Goal: Task Accomplishment & Management: Complete application form

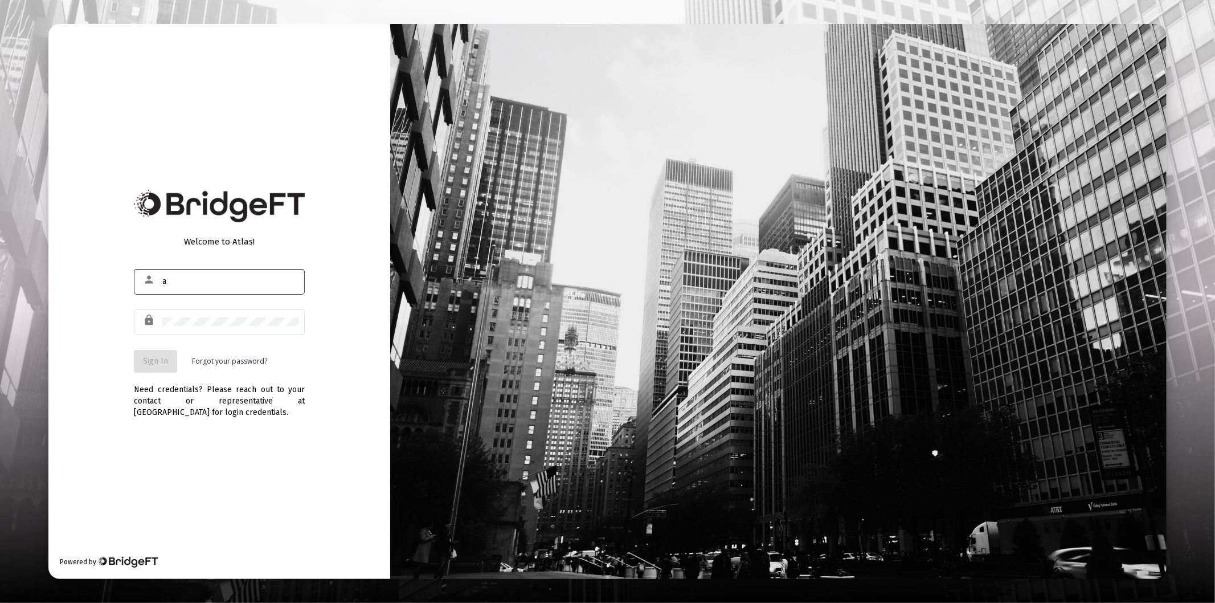
type input "[PERSON_NAME][EMAIL_ADDRESS][DOMAIN_NAME]"
click at [221, 316] on div at bounding box center [230, 322] width 137 height 28
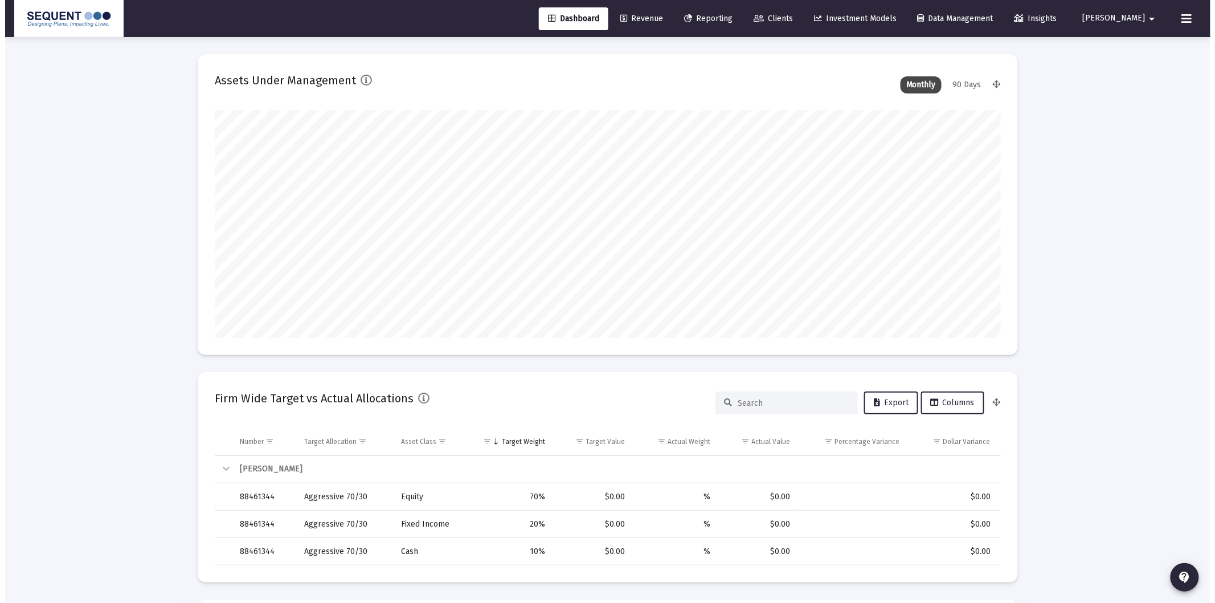
scroll to position [228, 423]
click at [788, 18] on span "Clients" at bounding box center [768, 19] width 39 height 10
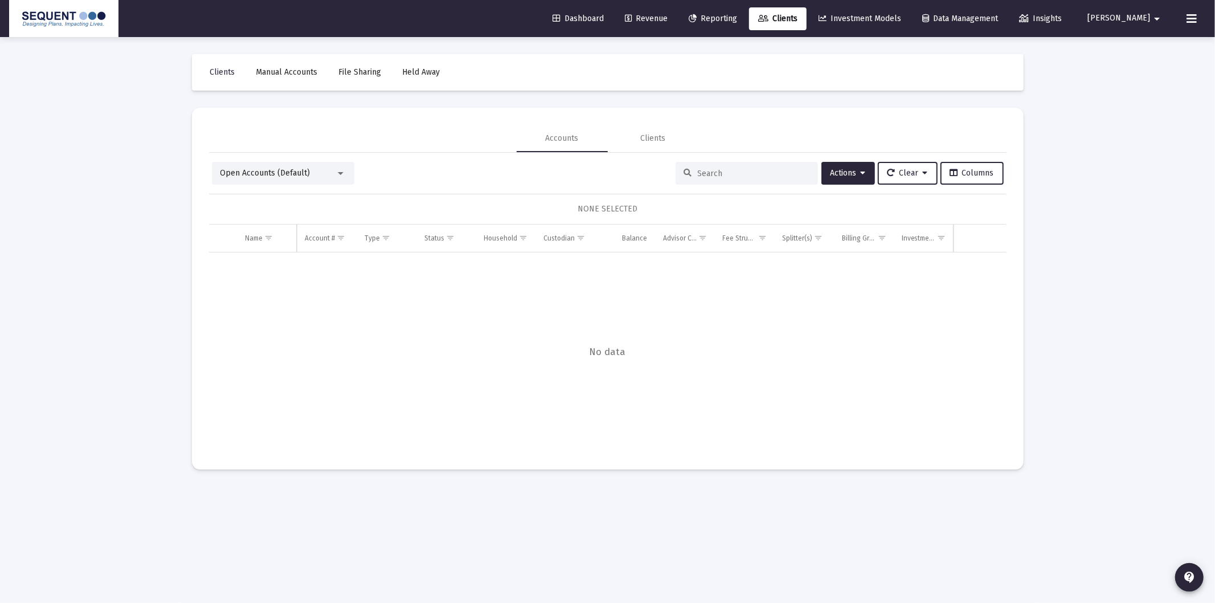
click at [746, 174] on input at bounding box center [754, 174] width 112 height 10
paste input "61910912"
click at [798, 362] on div "Data grid" at bounding box center [608, 352] width 798 height 201
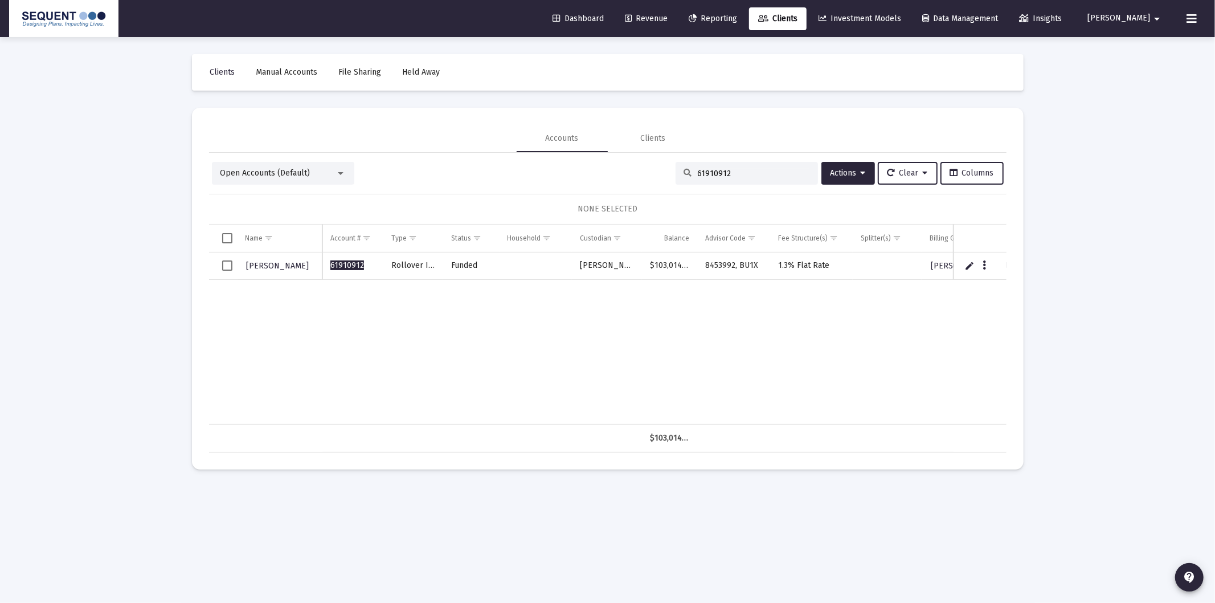
drag, startPoint x: 701, startPoint y: 172, endPoint x: 571, endPoint y: 170, distance: 129.4
click at [571, 170] on div "Open Accounts (Default) 61910912 Actions Clear Columns" at bounding box center [608, 173] width 792 height 23
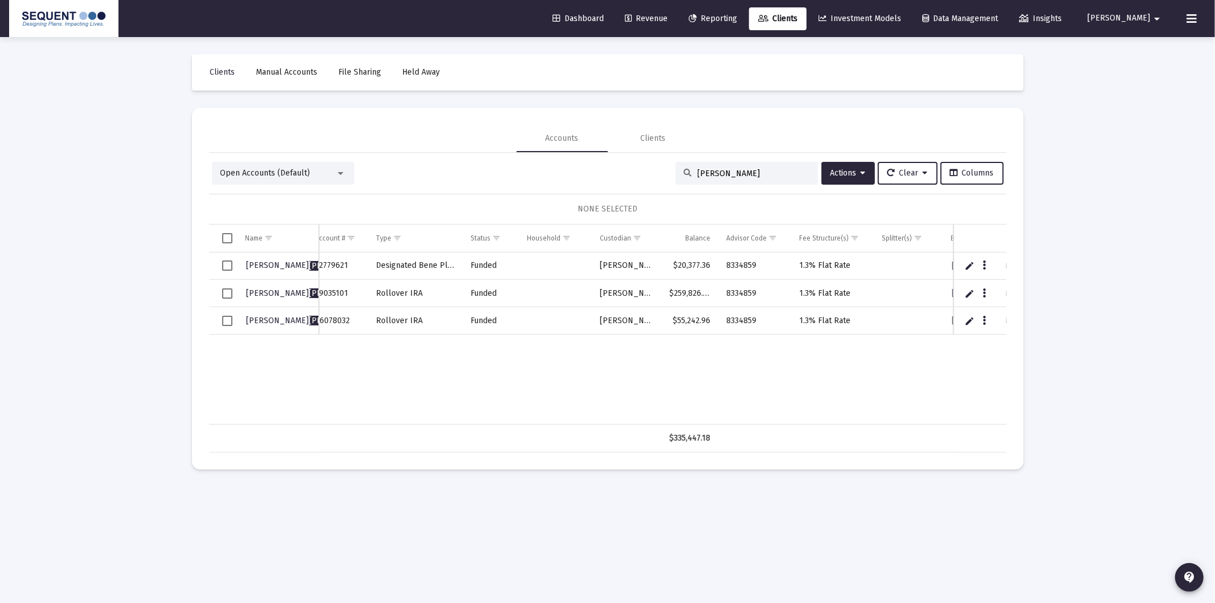
scroll to position [0, 69]
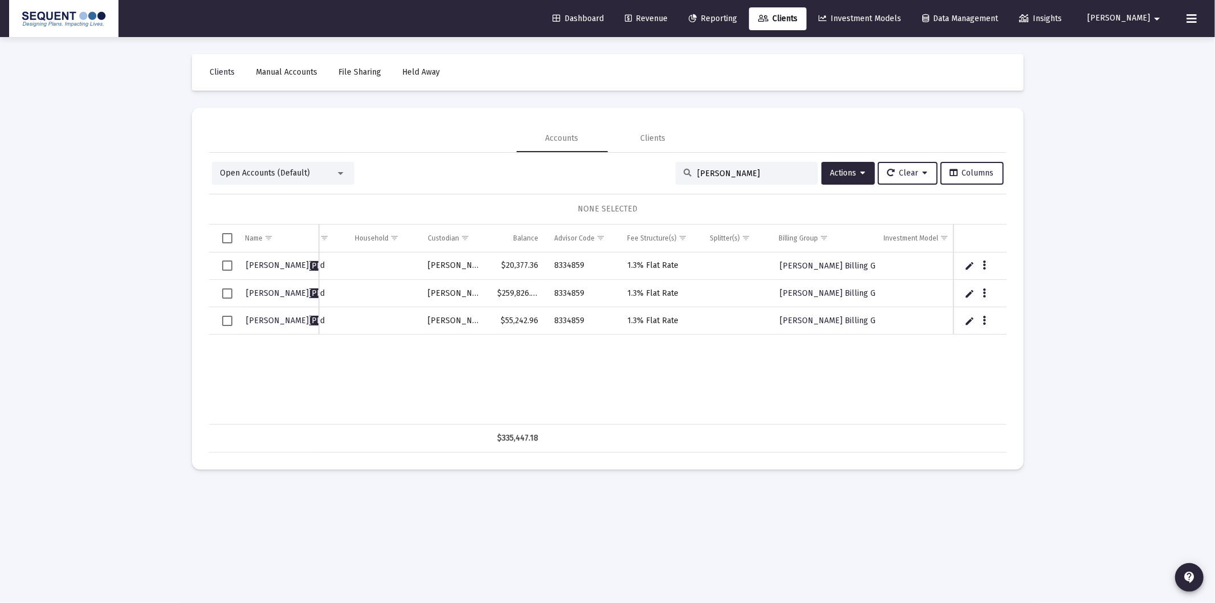
type input "[PERSON_NAME]"
click at [322, 169] on div "Open Accounts (Default)" at bounding box center [278, 173] width 115 height 11
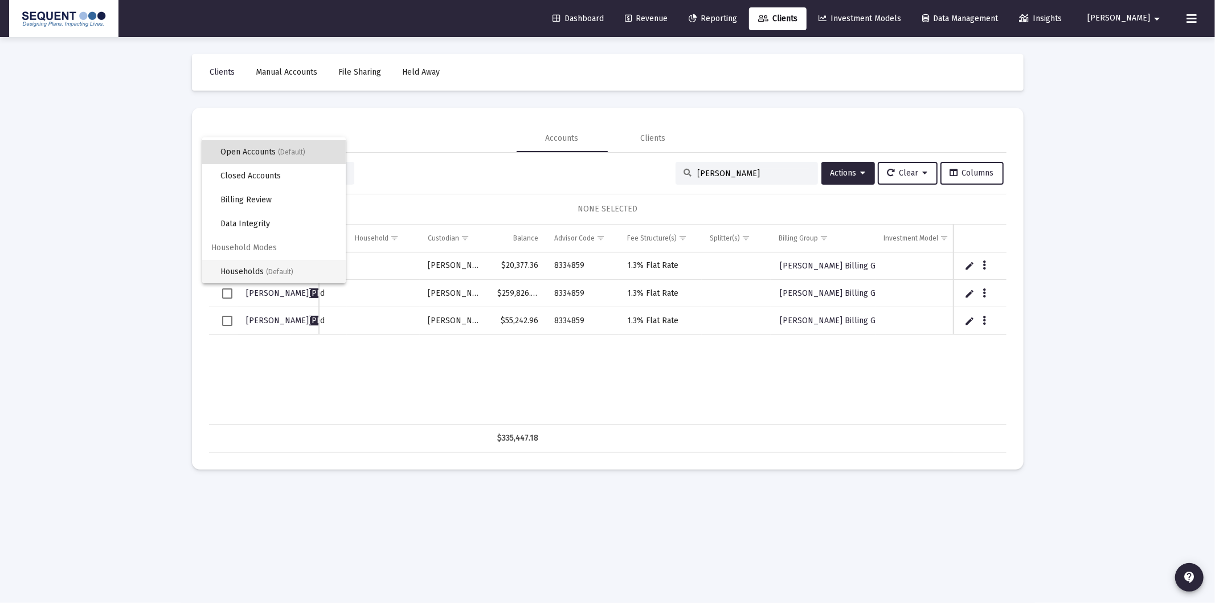
click at [259, 268] on span "Households (Default)" at bounding box center [279, 272] width 116 height 24
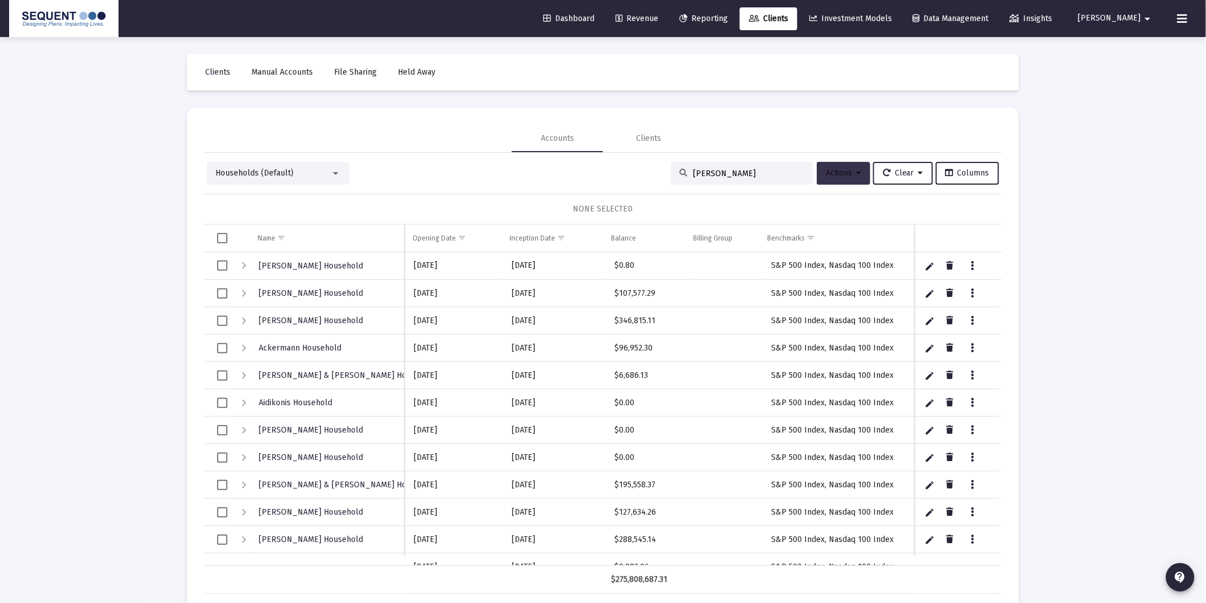
click at [826, 172] on span "Actions" at bounding box center [843, 173] width 35 height 10
click at [885, 230] on button "Create Household" at bounding box center [864, 230] width 105 height 27
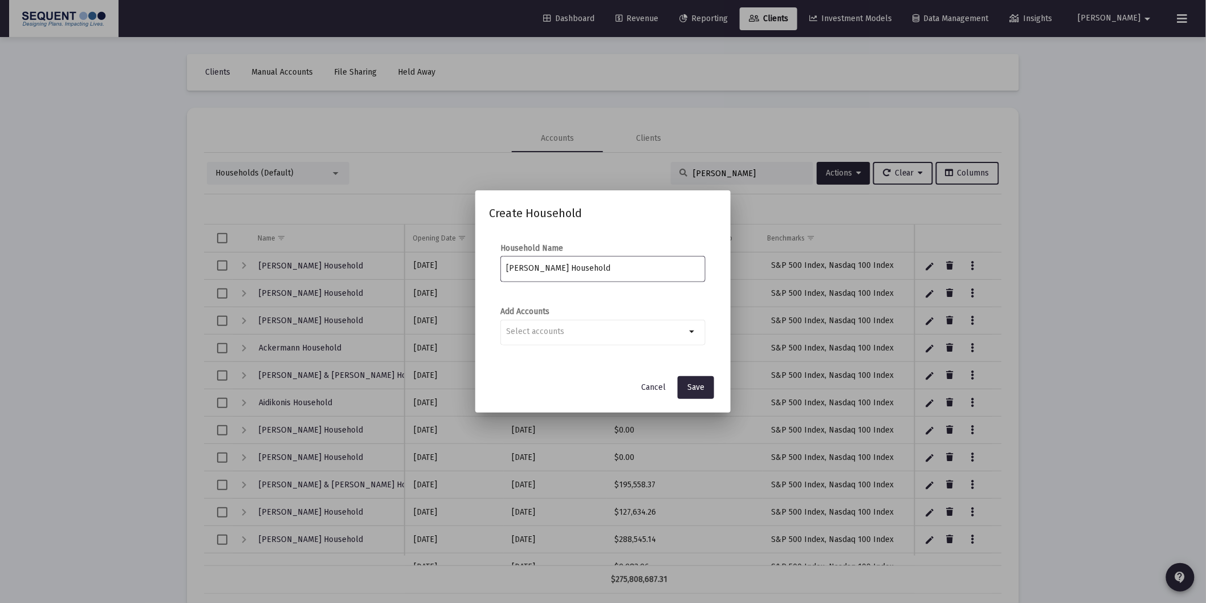
type input "[PERSON_NAME] Household"
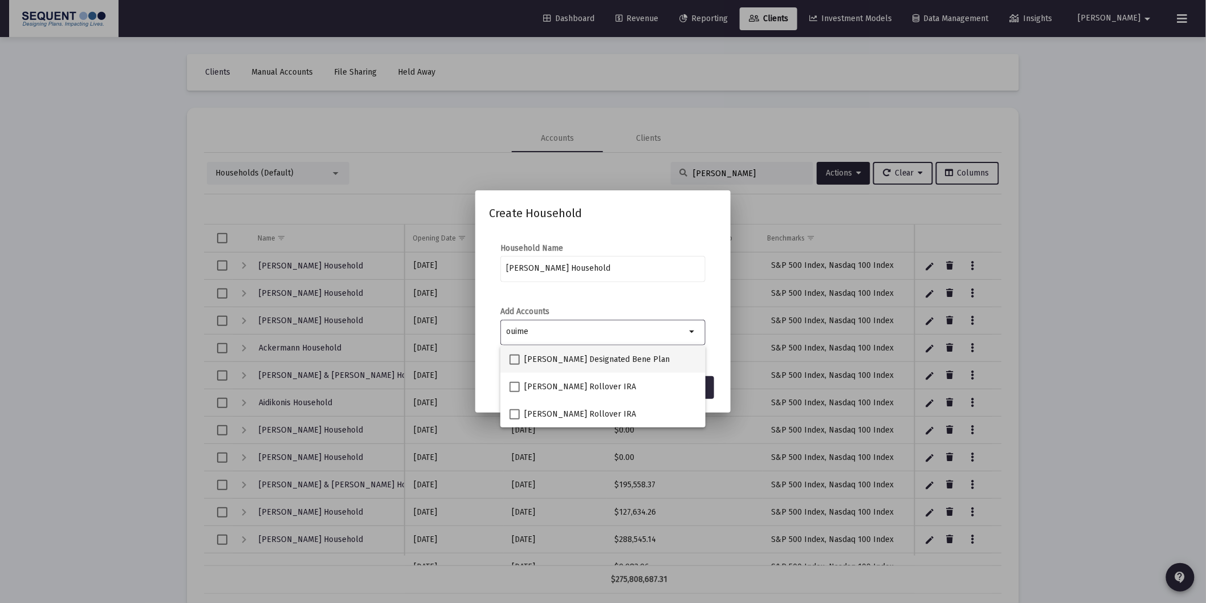
type input "ouime"
click at [511, 362] on span at bounding box center [514, 359] width 10 height 10
click at [514, 365] on input "[PERSON_NAME] Designated Bene Plan" at bounding box center [514, 365] width 1 height 1
checkbox input "true"
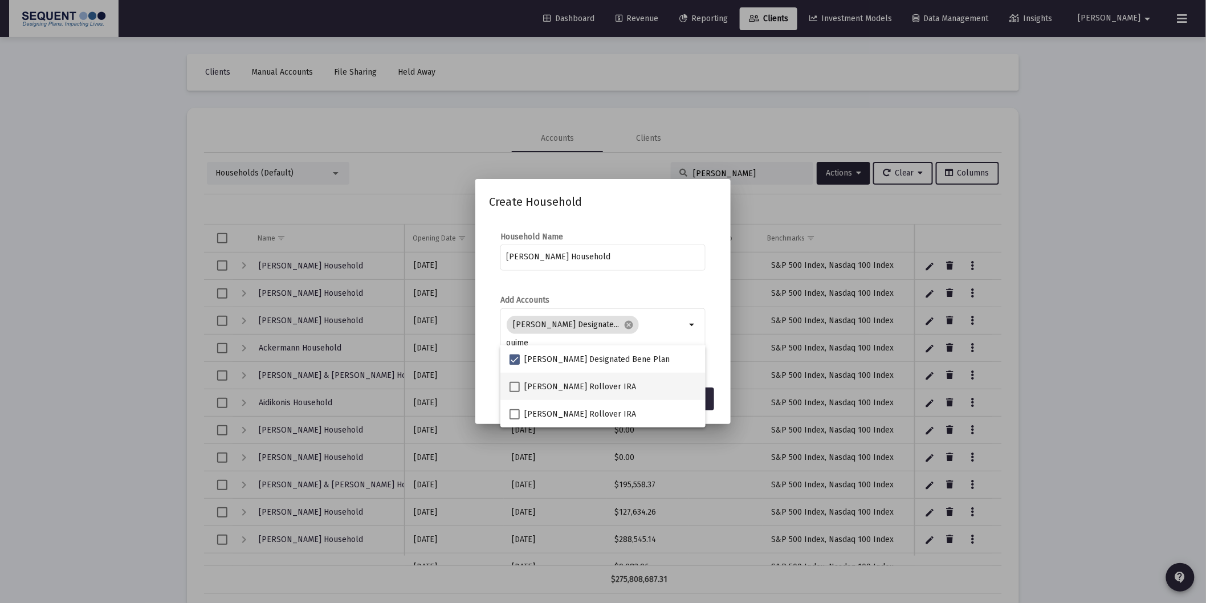
click at [513, 391] on span at bounding box center [514, 387] width 10 height 10
click at [514, 392] on input "[PERSON_NAME] Rollover IRA" at bounding box center [514, 392] width 1 height 1
checkbox input "true"
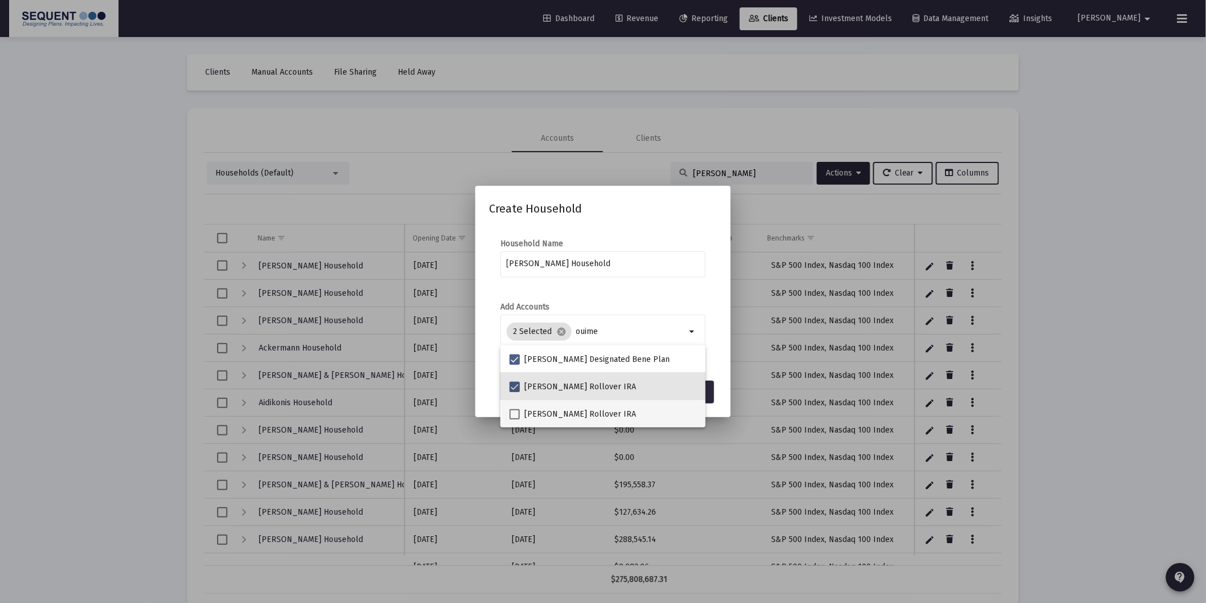
click at [509, 414] on mat-option "[PERSON_NAME] Rollover IRA" at bounding box center [602, 413] width 205 height 27
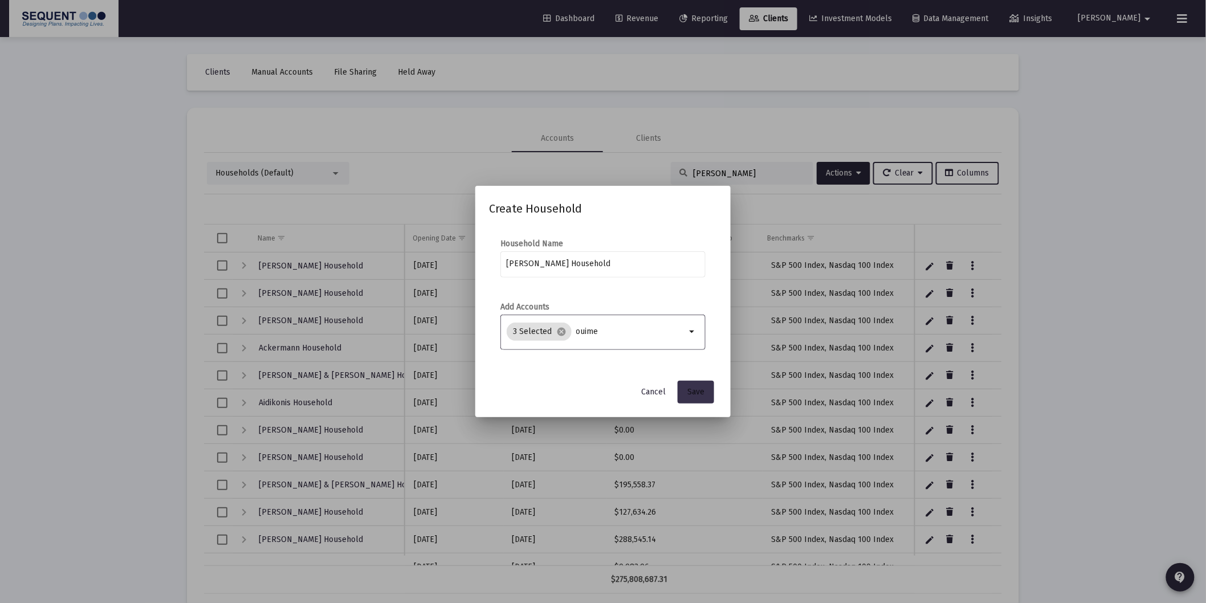
click at [696, 390] on span "Save" at bounding box center [695, 392] width 17 height 10
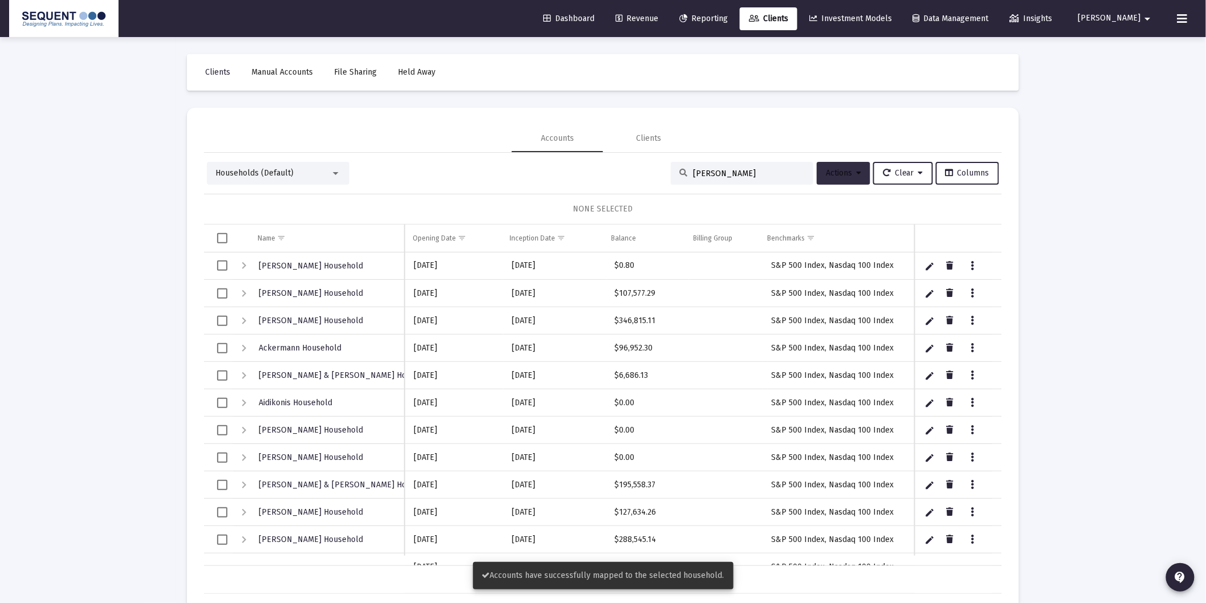
click at [838, 168] on button "Actions" at bounding box center [844, 173] width 54 height 23
click at [747, 178] on div at bounding box center [603, 301] width 1206 height 603
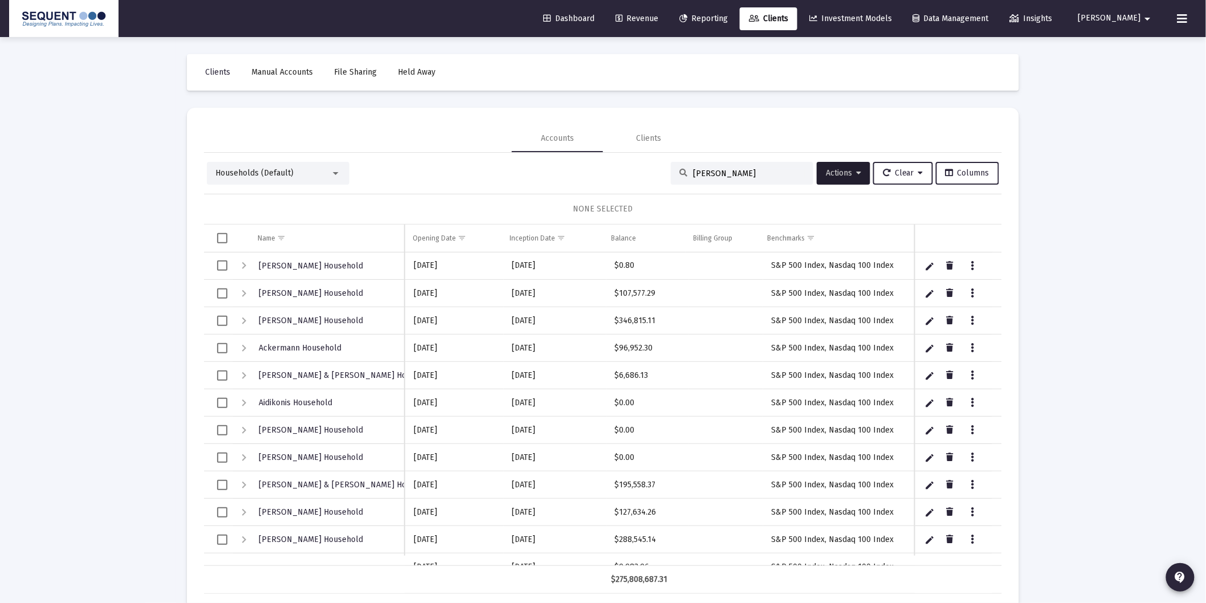
click at [730, 175] on input "[PERSON_NAME]" at bounding box center [749, 174] width 112 height 10
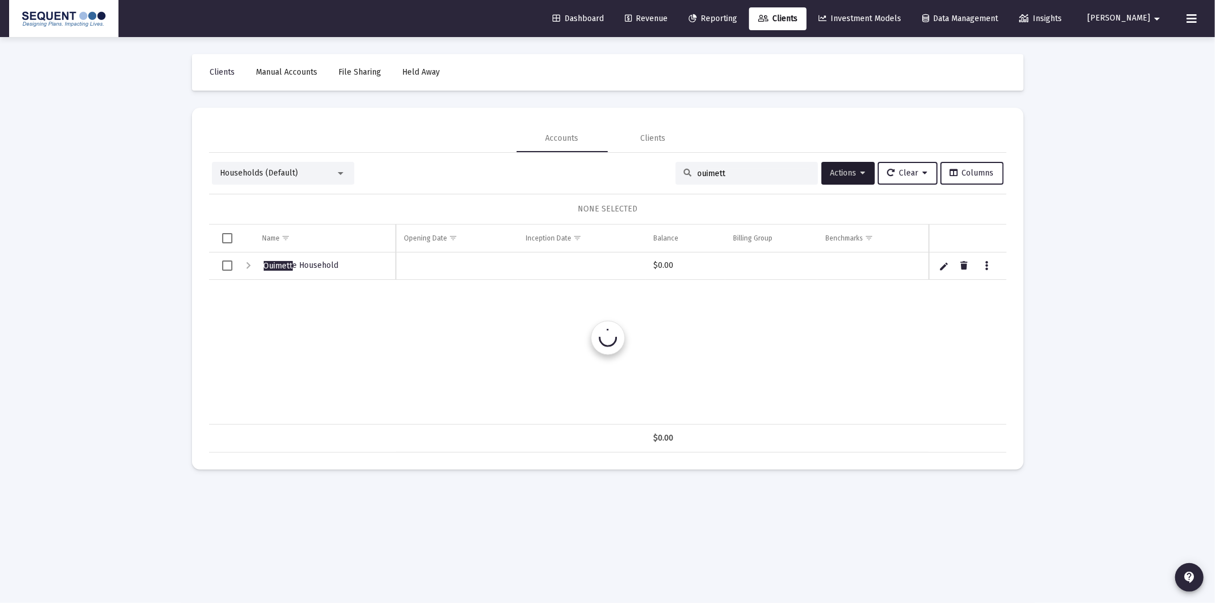
type input "[PERSON_NAME]"
click at [704, 172] on input at bounding box center [754, 174] width 112 height 10
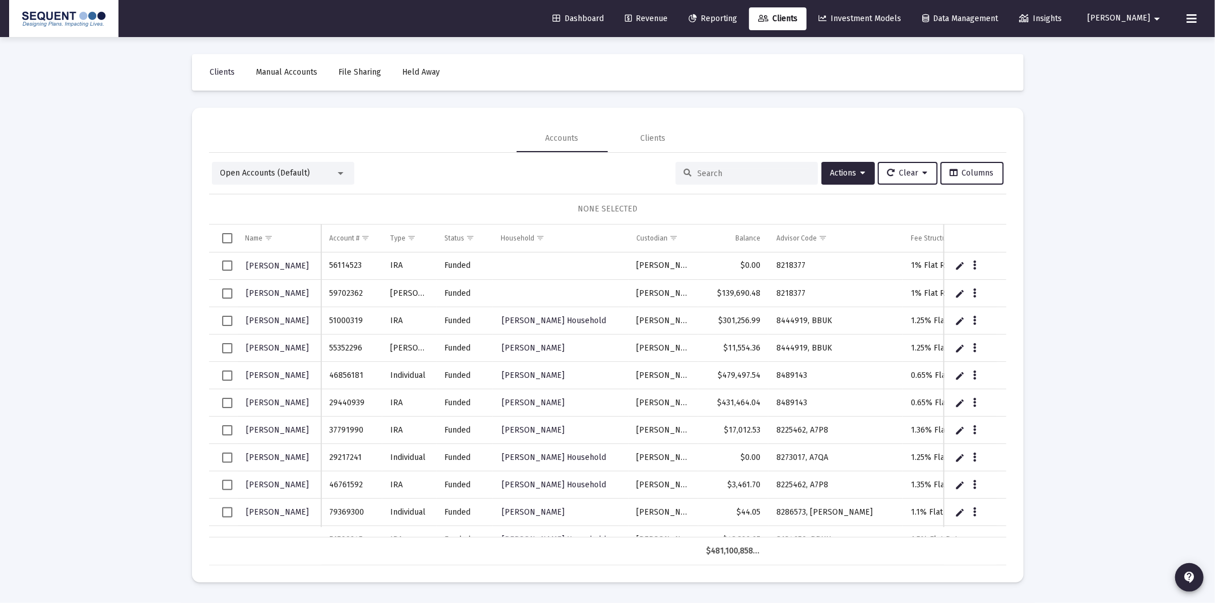
click at [246, 175] on span "Open Accounts (Default)" at bounding box center [266, 173] width 90 height 10
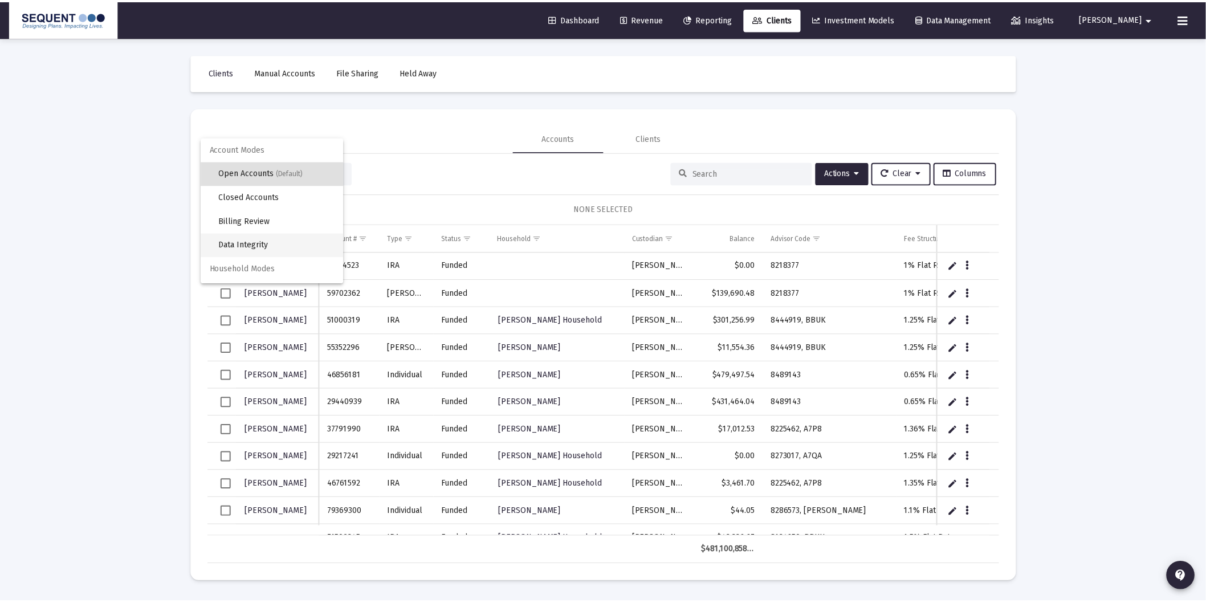
scroll to position [21, 0]
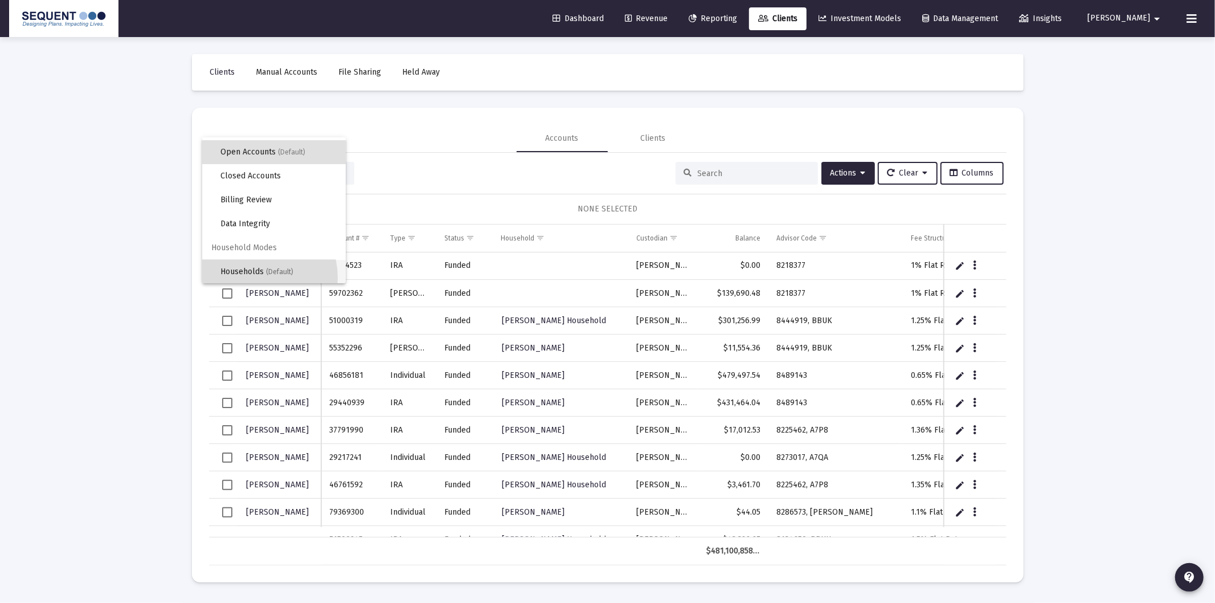
click at [255, 277] on span "Households (Default)" at bounding box center [279, 272] width 116 height 24
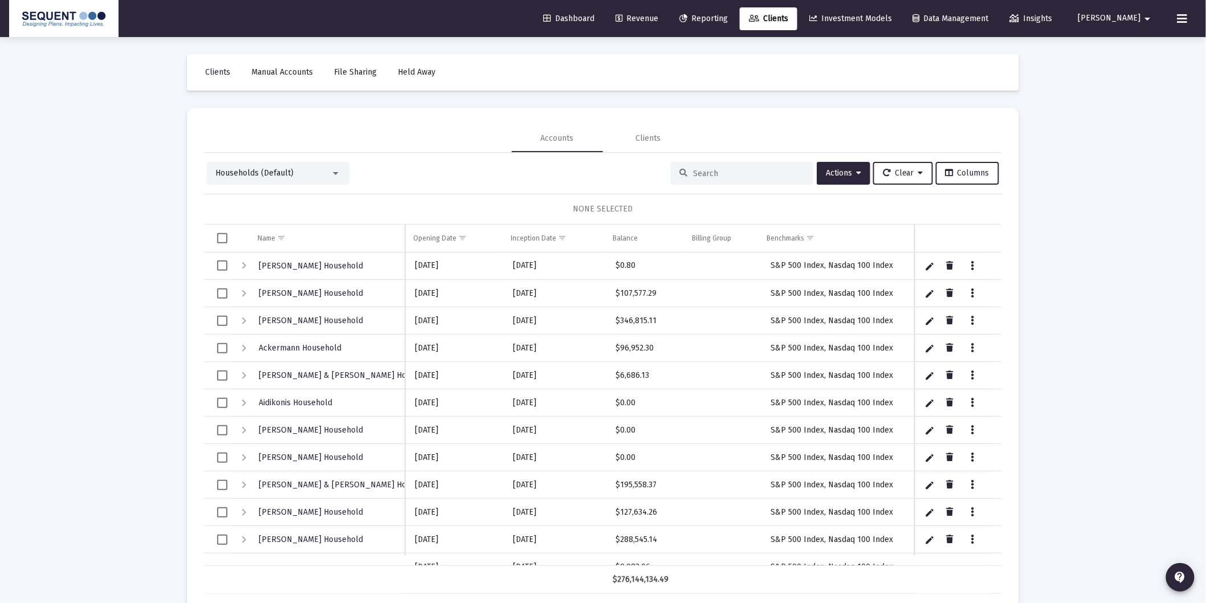
click at [748, 177] on input at bounding box center [749, 174] width 112 height 10
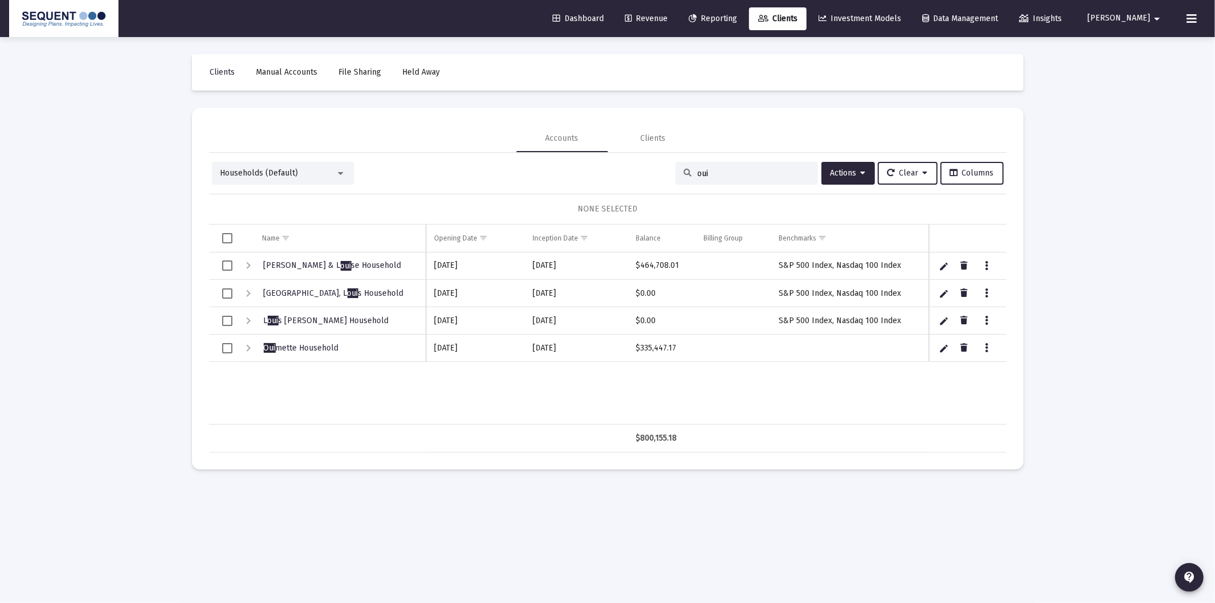
type input "oui"
click at [847, 171] on span "Actions" at bounding box center [848, 173] width 35 height 10
drag, startPoint x: 566, startPoint y: 417, endPoint x: 493, endPoint y: 401, distance: 75.3
click at [554, 410] on div at bounding box center [607, 301] width 1215 height 603
drag, startPoint x: 225, startPoint y: 348, endPoint x: 238, endPoint y: 351, distance: 12.9
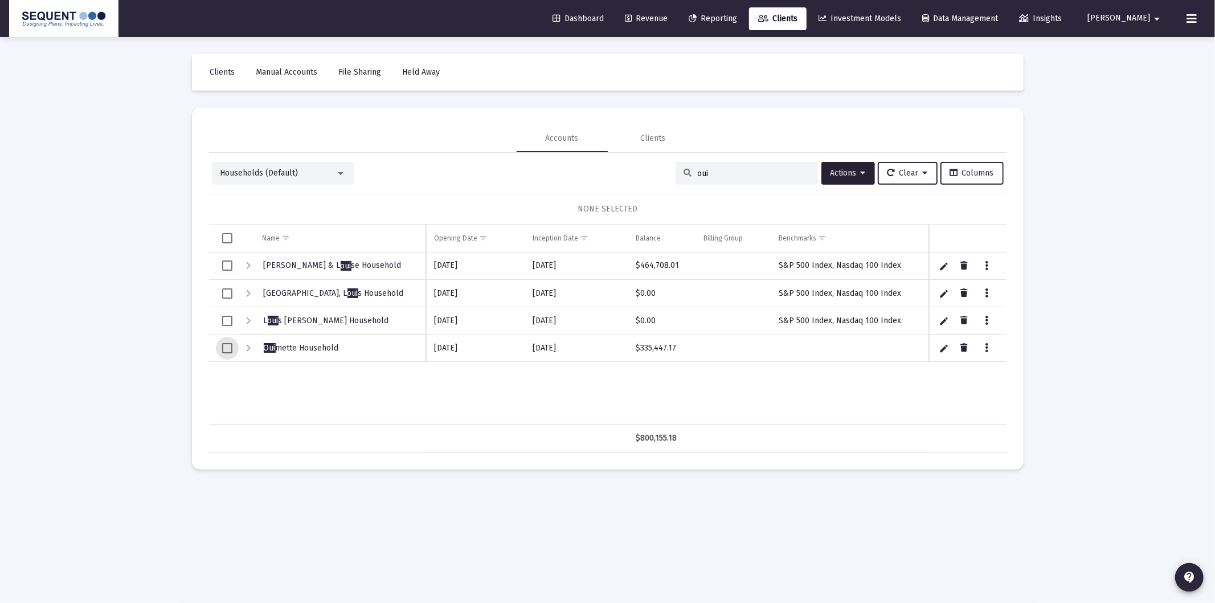
click at [225, 348] on span "Select row" at bounding box center [227, 348] width 10 height 10
click at [986, 348] on icon "Data grid" at bounding box center [986, 348] width 3 height 14
click at [1027, 402] on button "Generate Report" at bounding box center [1034, 398] width 107 height 27
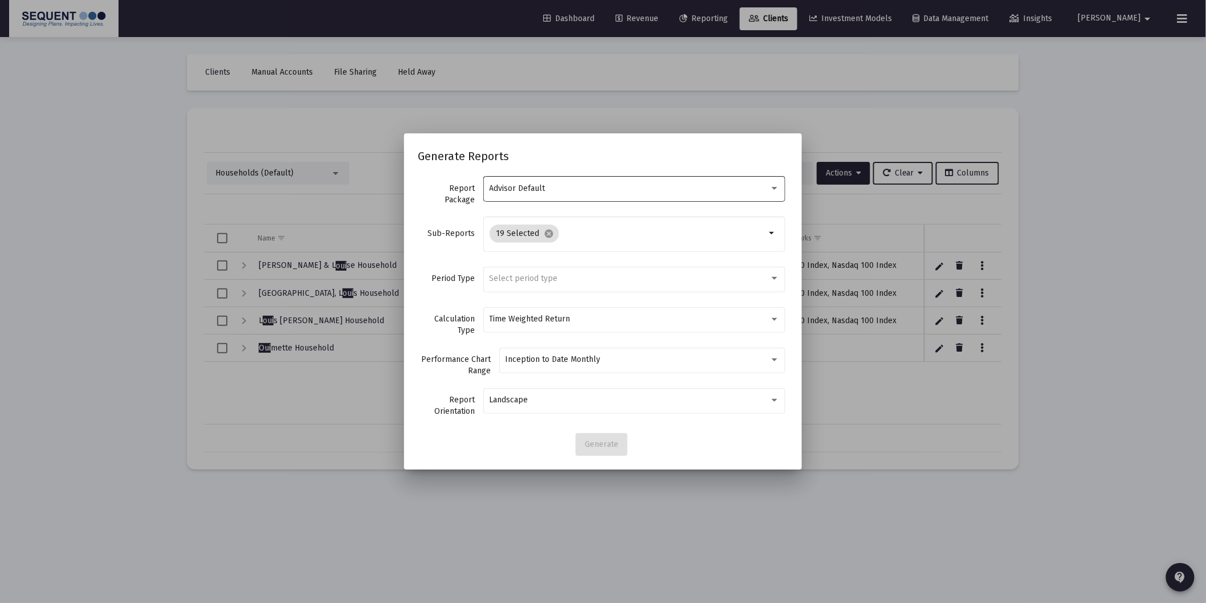
click at [556, 197] on div "Advisor Default" at bounding box center [634, 188] width 290 height 28
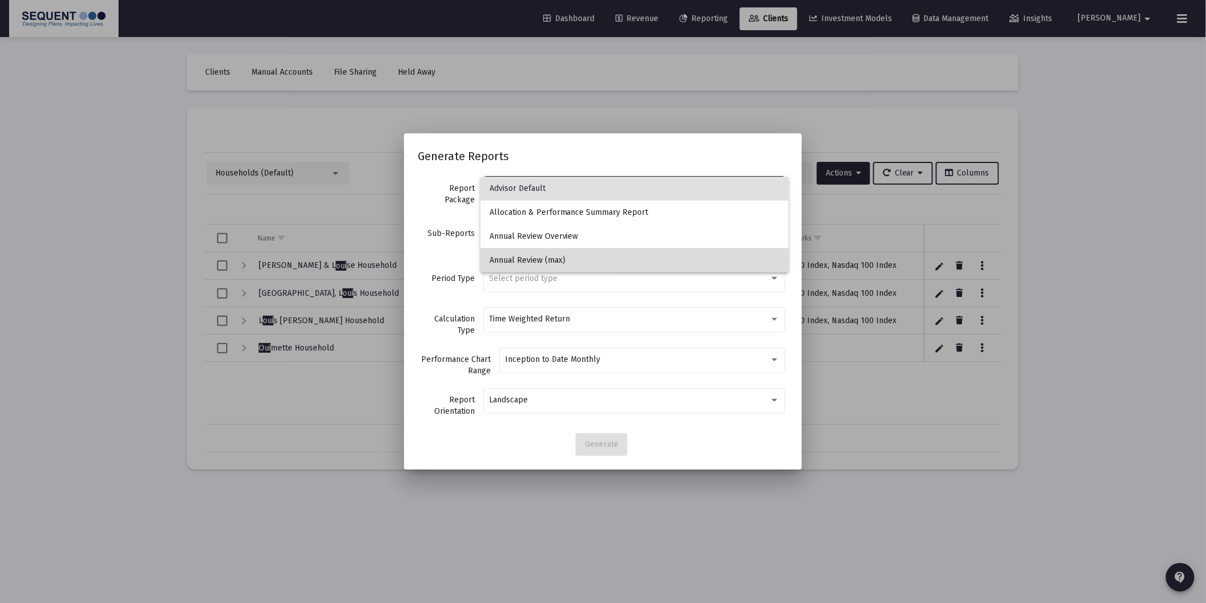
click at [556, 264] on span "Annual Review (max)" at bounding box center [634, 260] width 290 height 24
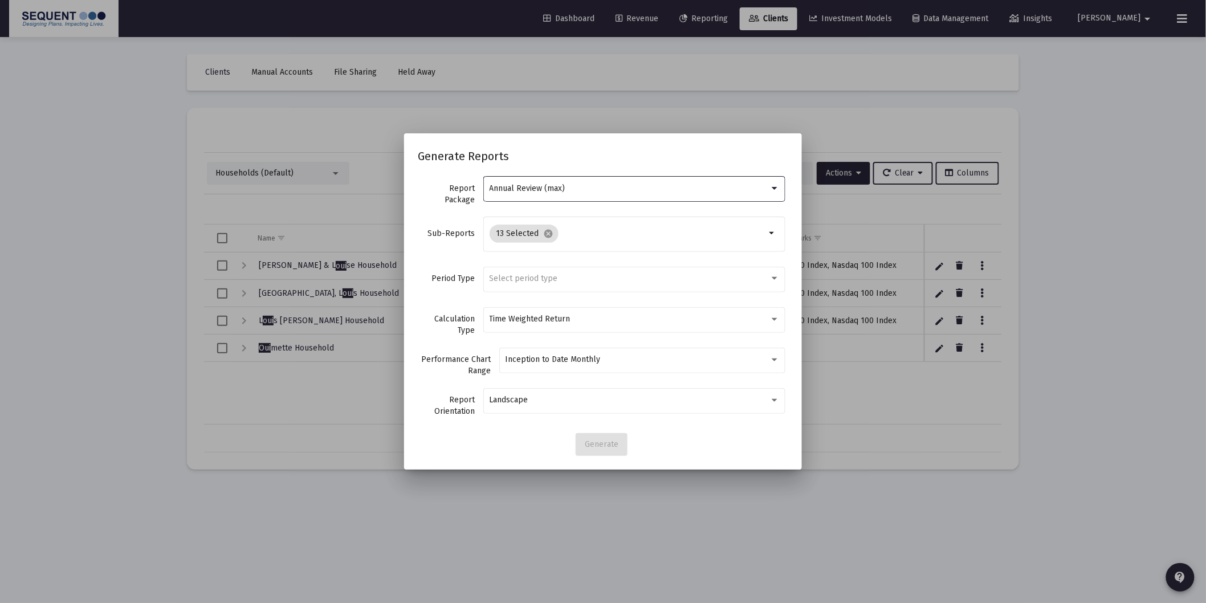
click at [553, 199] on div "Annual Review (max)" at bounding box center [634, 188] width 290 height 28
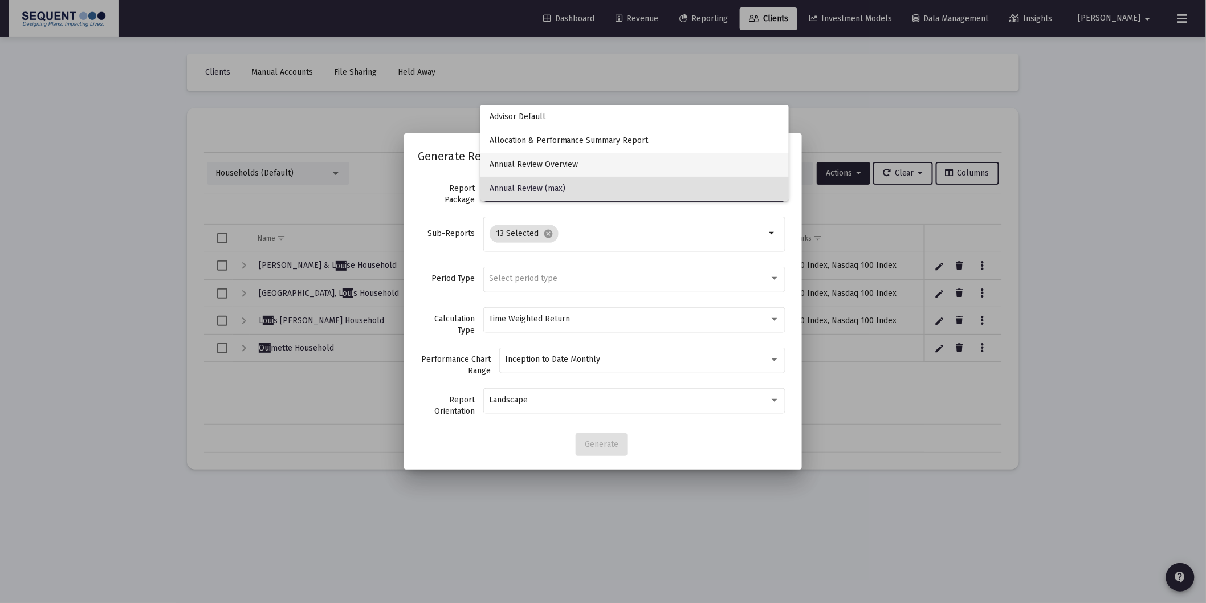
click at [562, 166] on span "Annual Review Overview" at bounding box center [634, 165] width 290 height 24
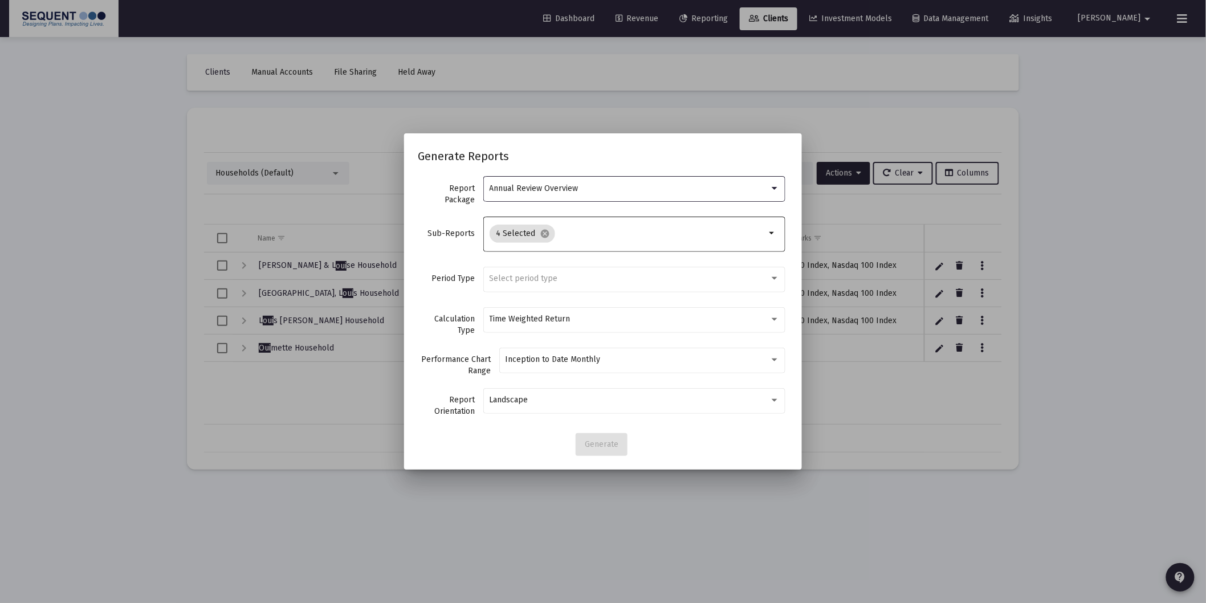
click at [574, 238] on input "Selection" at bounding box center [663, 233] width 206 height 9
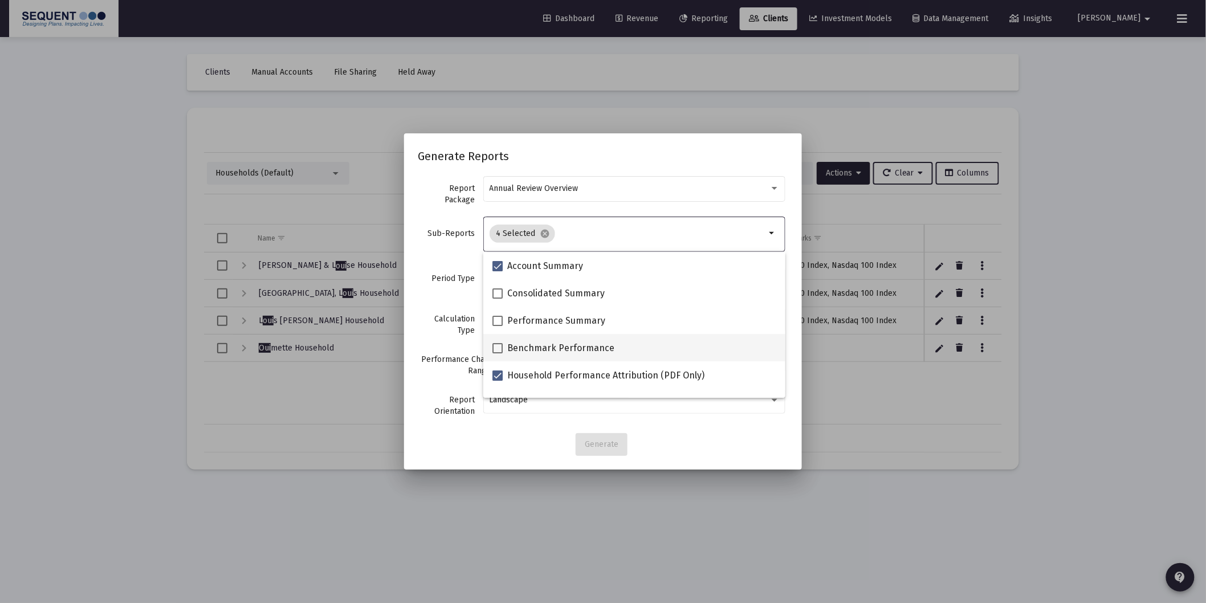
scroll to position [63, 0]
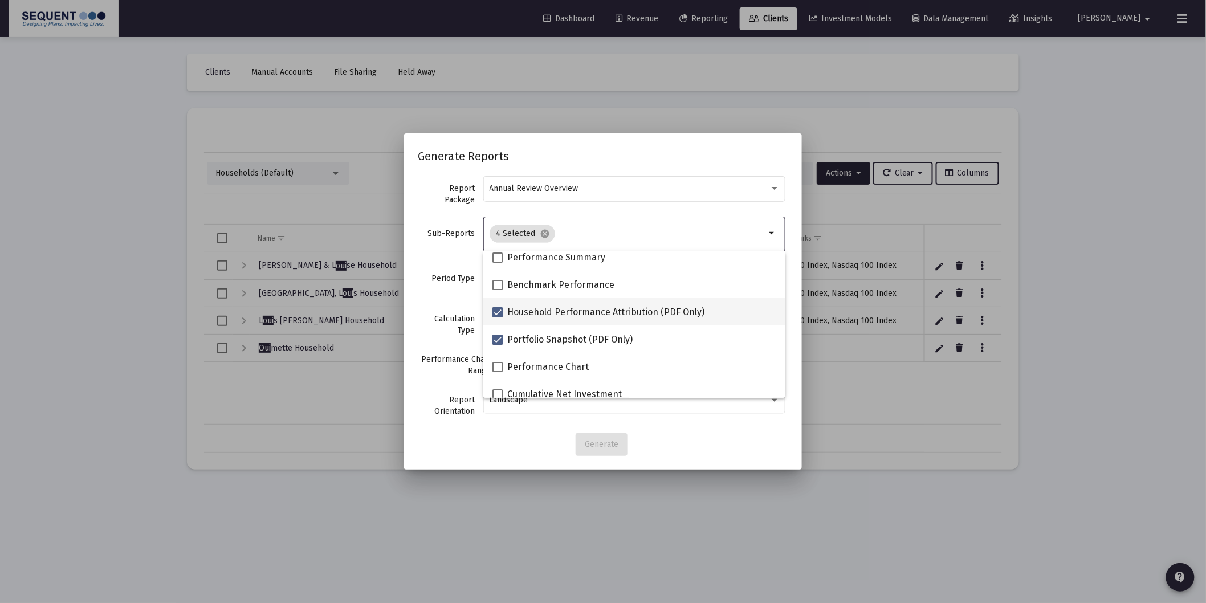
click at [560, 311] on span "Household Performance Attribution (PDF Only)" at bounding box center [605, 312] width 197 height 14
click at [497, 317] on input "Household Performance Attribution (PDF Only)" at bounding box center [497, 317] width 1 height 1
checkbox input "false"
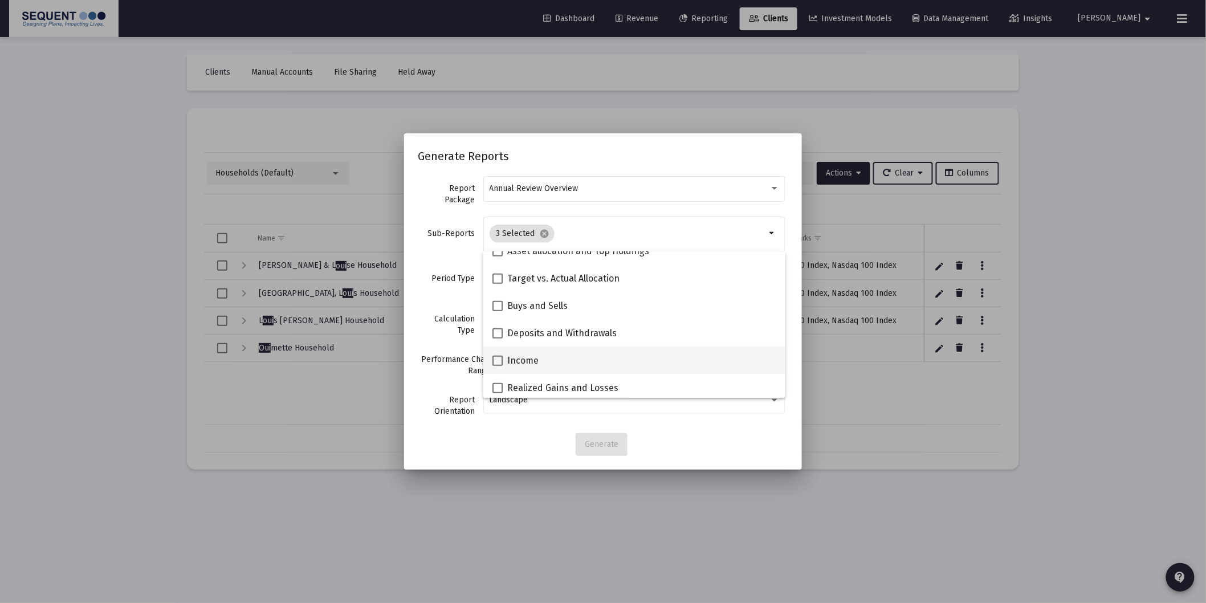
scroll to position [316, 0]
click at [522, 330] on span "Income" at bounding box center [522, 333] width 31 height 14
click at [497, 338] on input "Income" at bounding box center [497, 338] width 1 height 1
checkbox input "true"
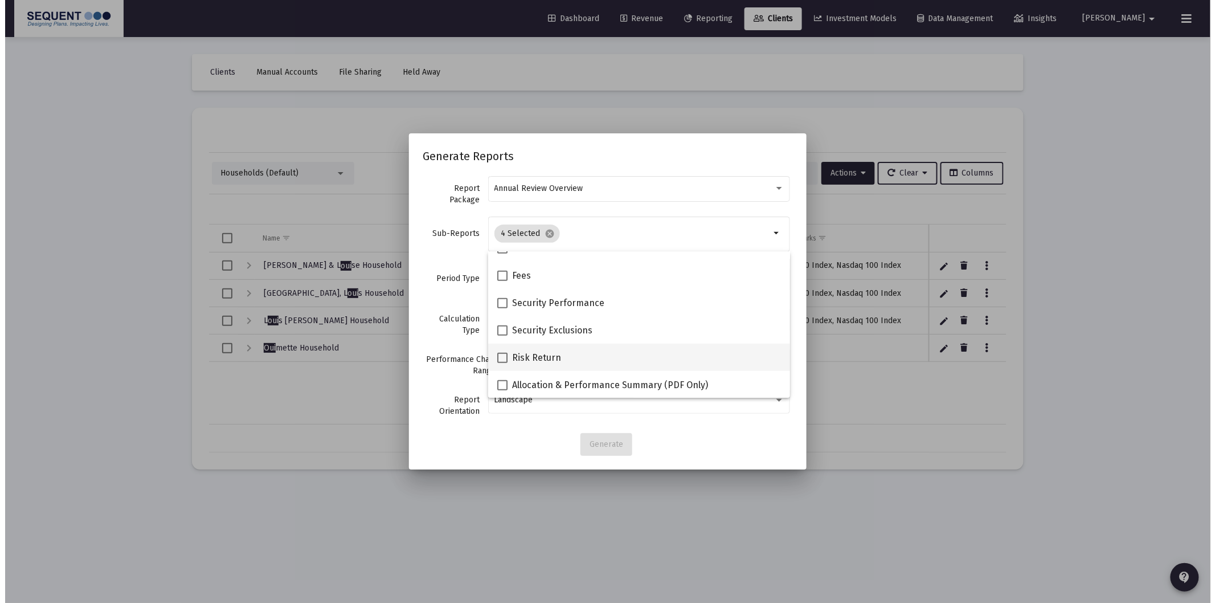
scroll to position [443, 0]
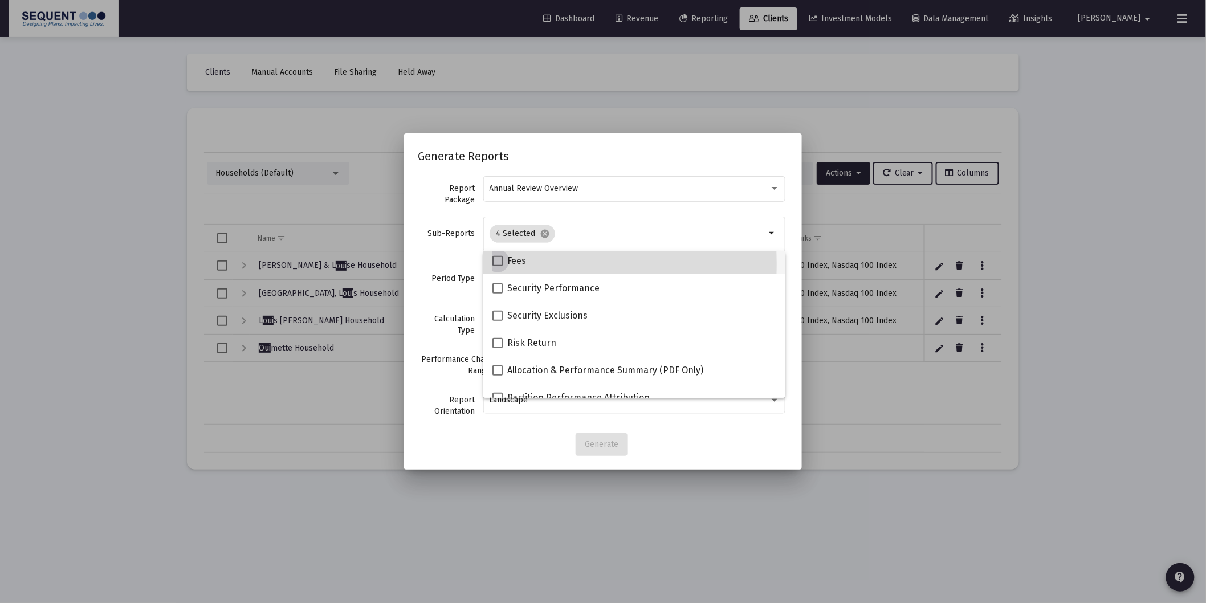
click at [497, 262] on span at bounding box center [497, 261] width 10 height 10
click at [497, 266] on input "Fees" at bounding box center [497, 266] width 1 height 1
checkbox input "true"
click at [654, 442] on div "Generate" at bounding box center [603, 444] width 370 height 23
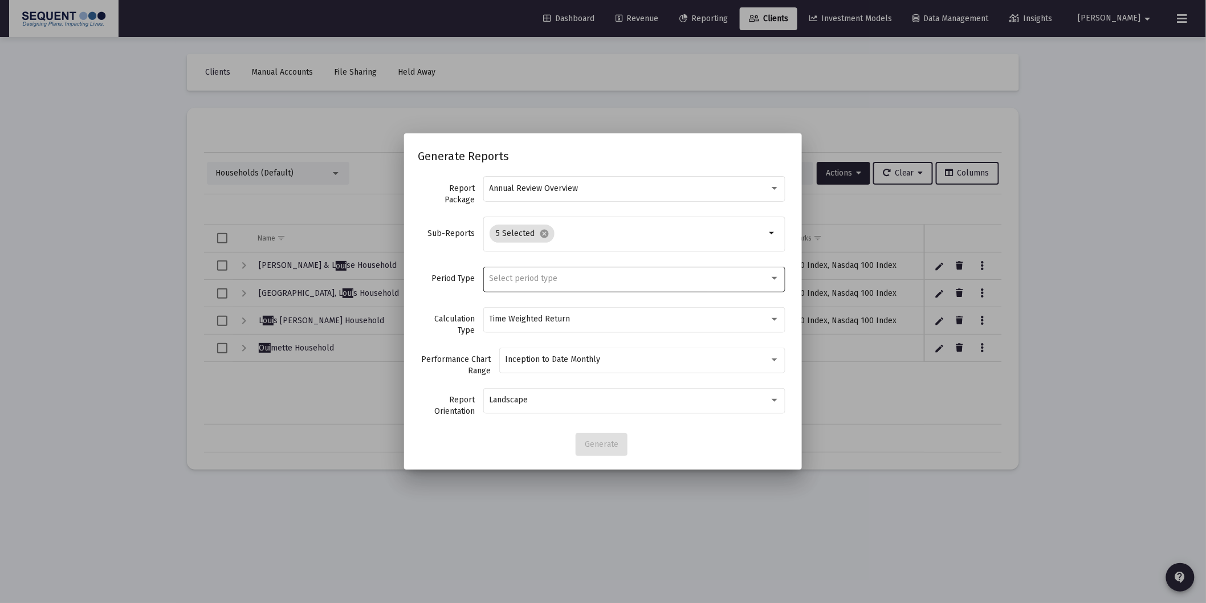
click at [508, 277] on span "Select period type" at bounding box center [523, 278] width 68 height 10
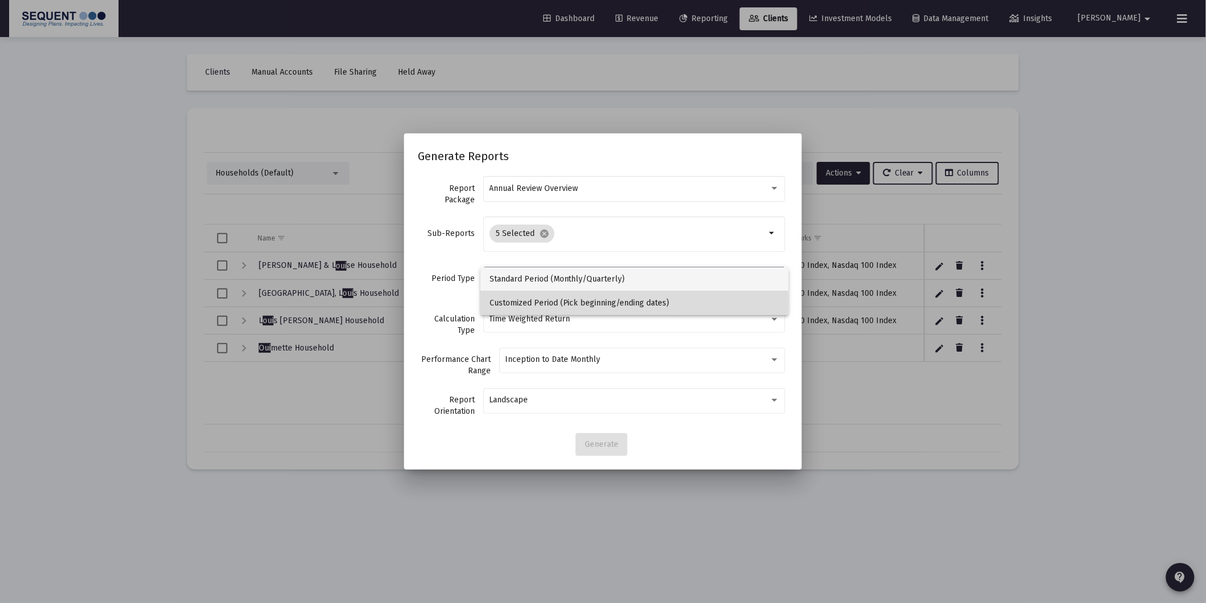
click at [516, 301] on span "Customized Period (Pick beginning/ending dates)" at bounding box center [634, 303] width 290 height 24
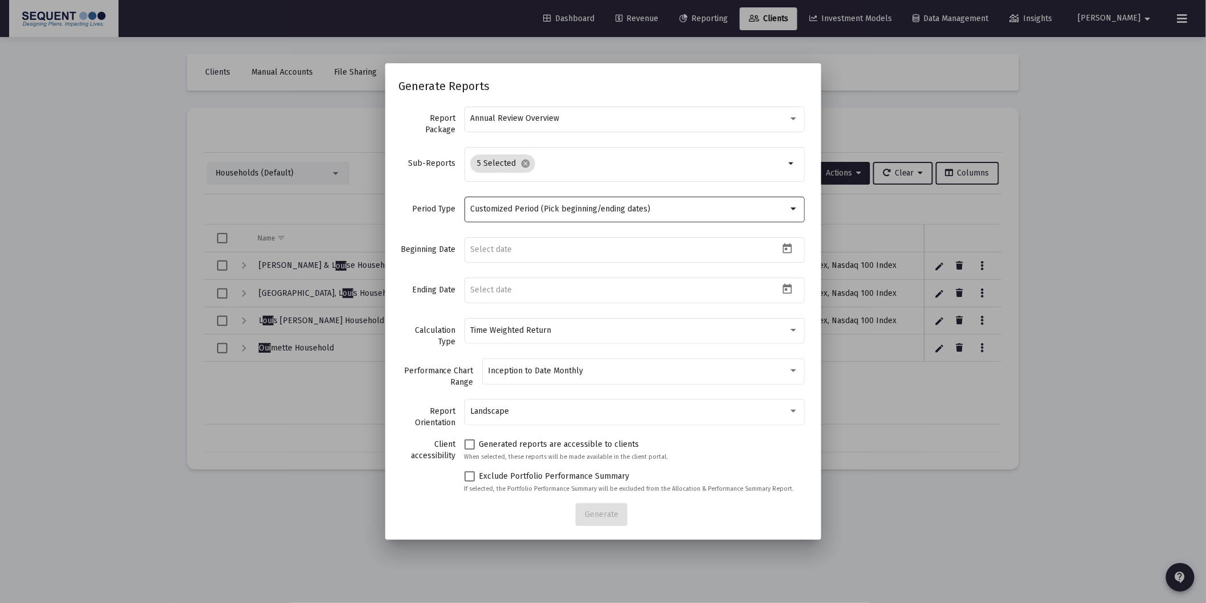
click at [510, 212] on span "Customized Period (Pick beginning/ending dates)" at bounding box center [560, 209] width 180 height 10
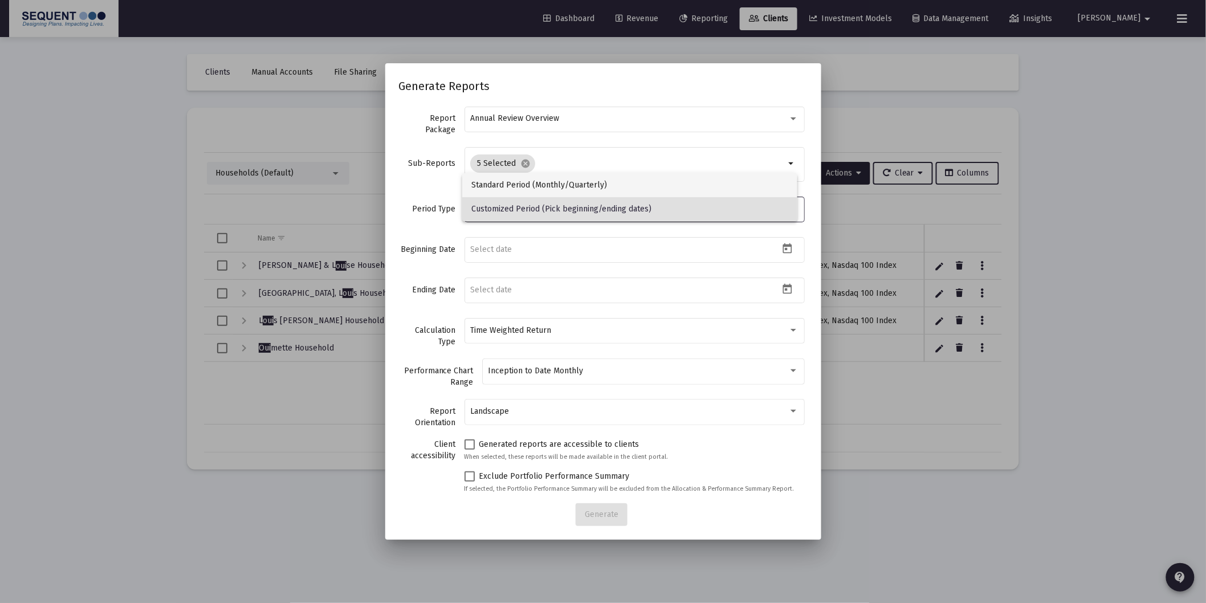
click at [497, 179] on span "Standard Period (Monthly/Quarterly)" at bounding box center [629, 185] width 316 height 24
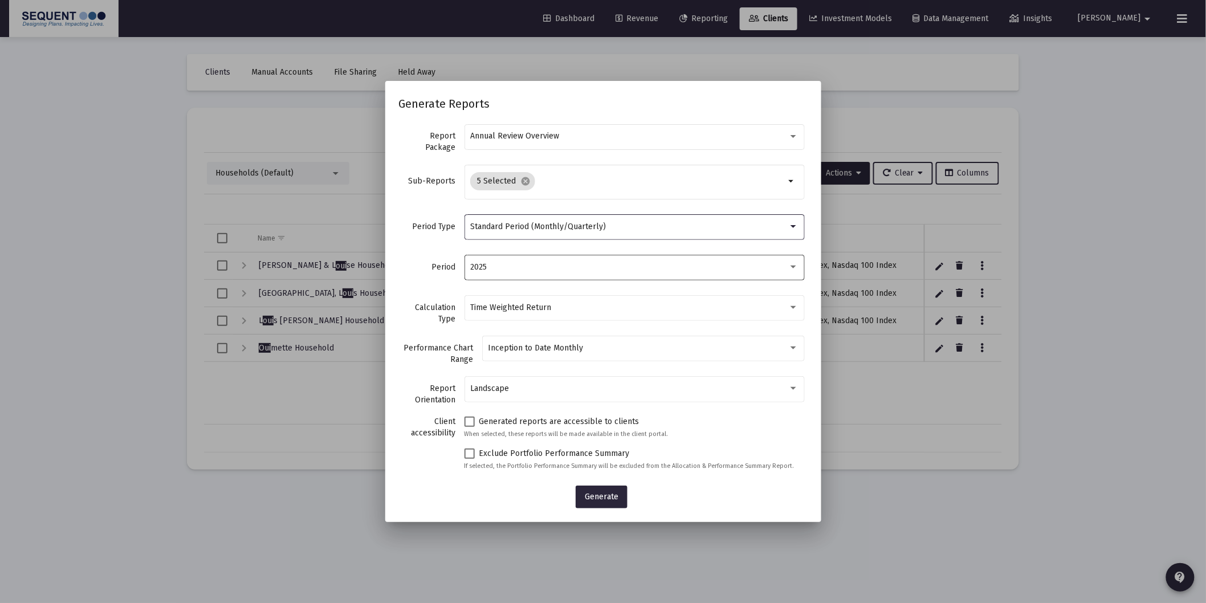
click at [515, 271] on div "2025" at bounding box center [629, 267] width 318 height 9
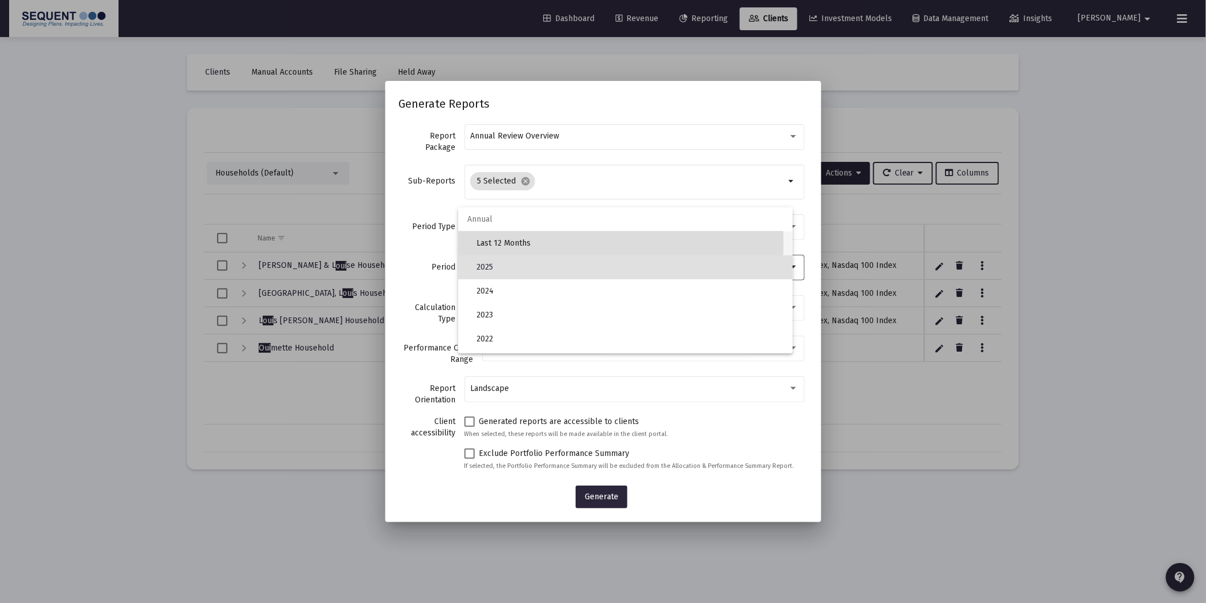
click at [511, 242] on span "Last 12 Months" at bounding box center [629, 243] width 307 height 24
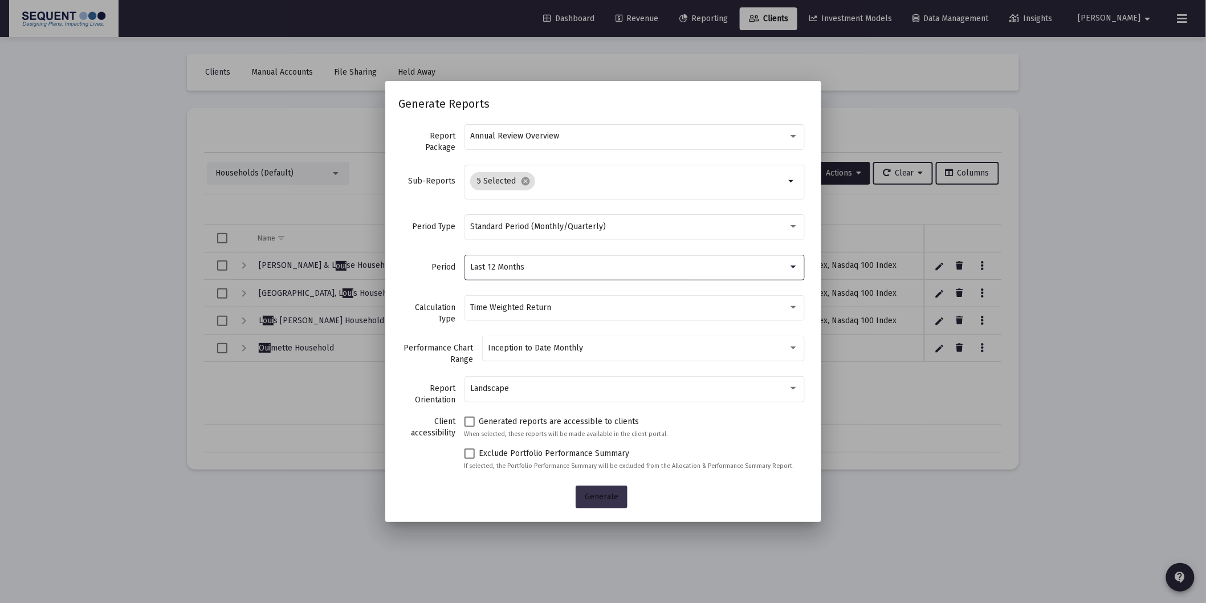
click at [594, 499] on span "Generate" at bounding box center [602, 497] width 34 height 10
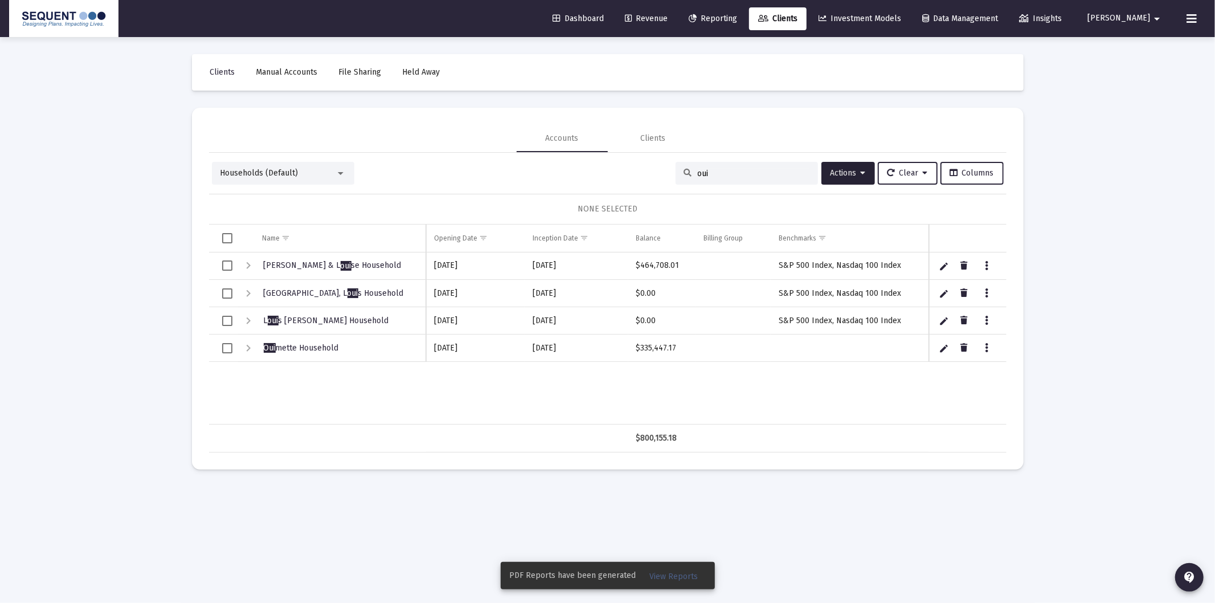
click at [654, 577] on span "View Reports" at bounding box center [674, 576] width 48 height 10
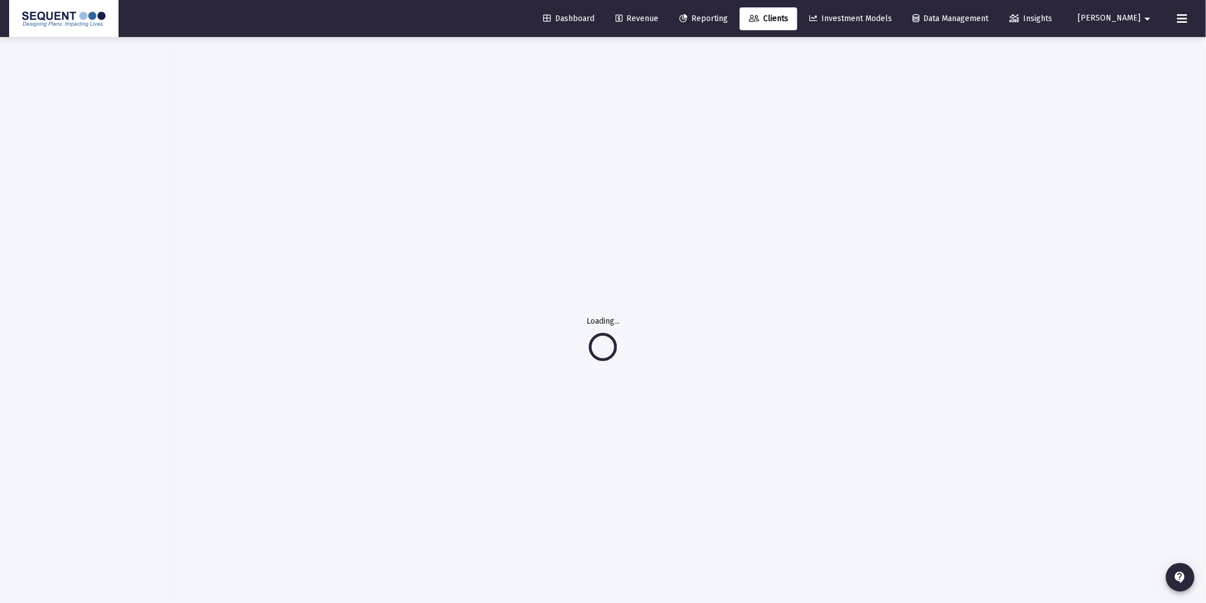
click at [725, 10] on link "Reporting" at bounding box center [703, 18] width 67 height 23
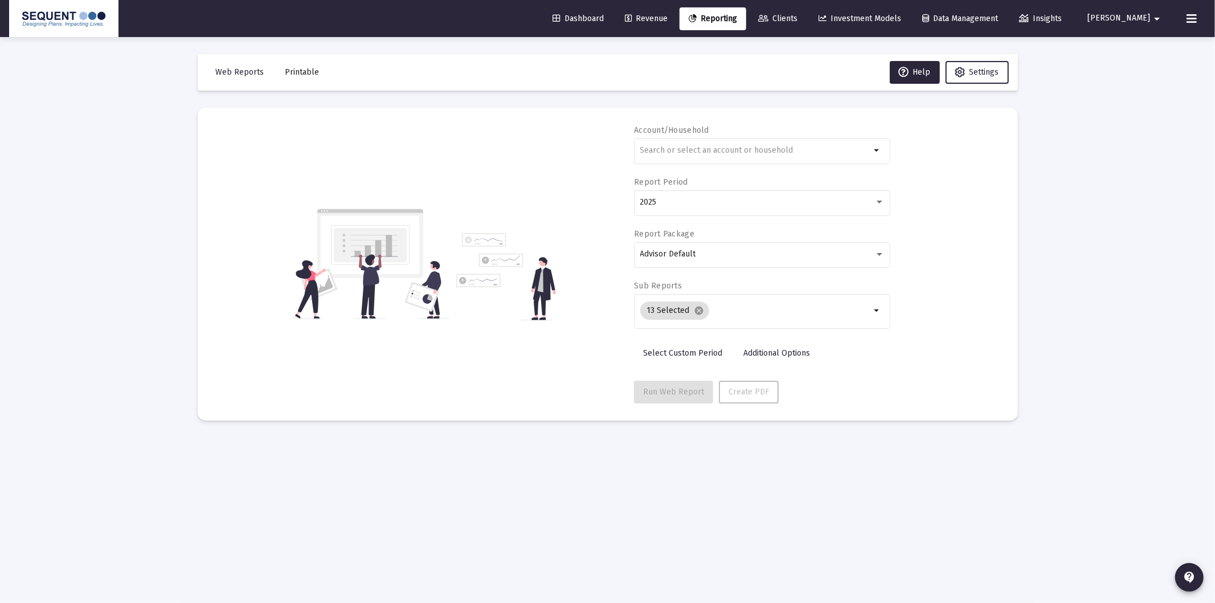
click at [295, 75] on span "Printable" at bounding box center [302, 72] width 34 height 10
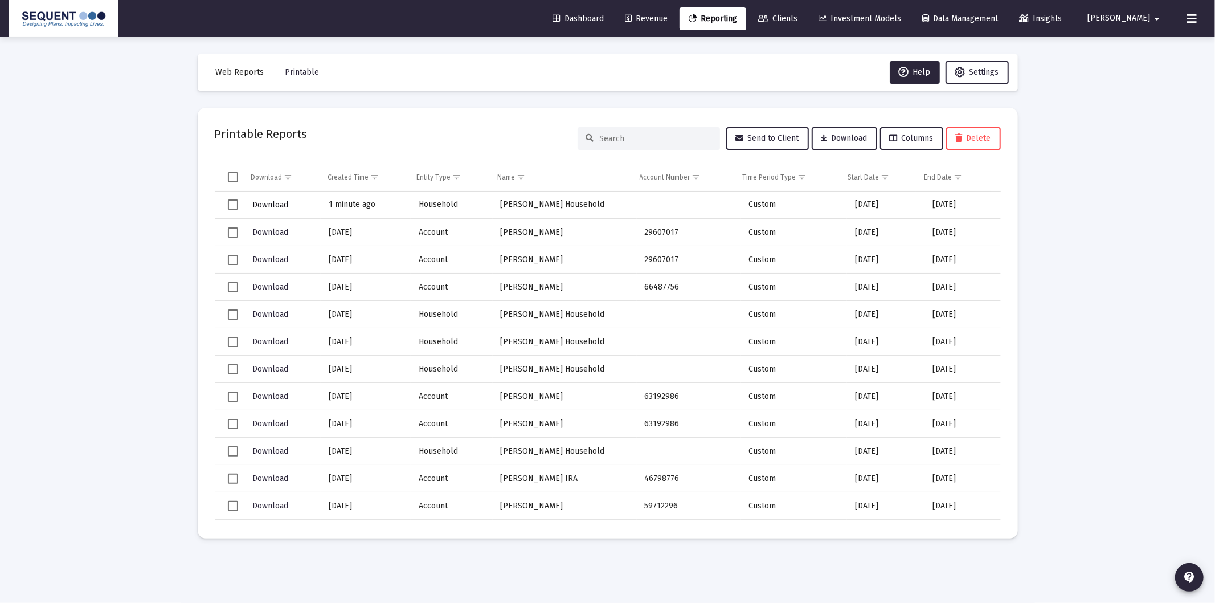
click at [274, 207] on span "Download" at bounding box center [270, 205] width 36 height 10
click at [806, 13] on link "Clients" at bounding box center [778, 18] width 58 height 23
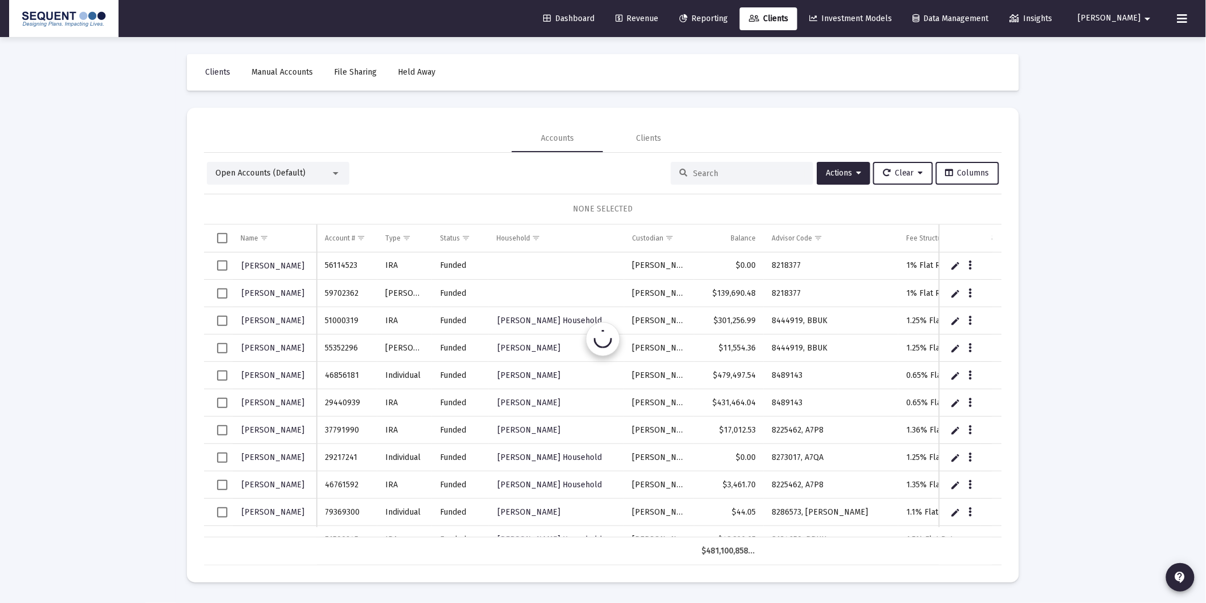
click at [266, 180] on div "Open Accounts (Default)" at bounding box center [278, 173] width 142 height 23
click at [273, 175] on span "Open Accounts (Default)" at bounding box center [266, 173] width 90 height 10
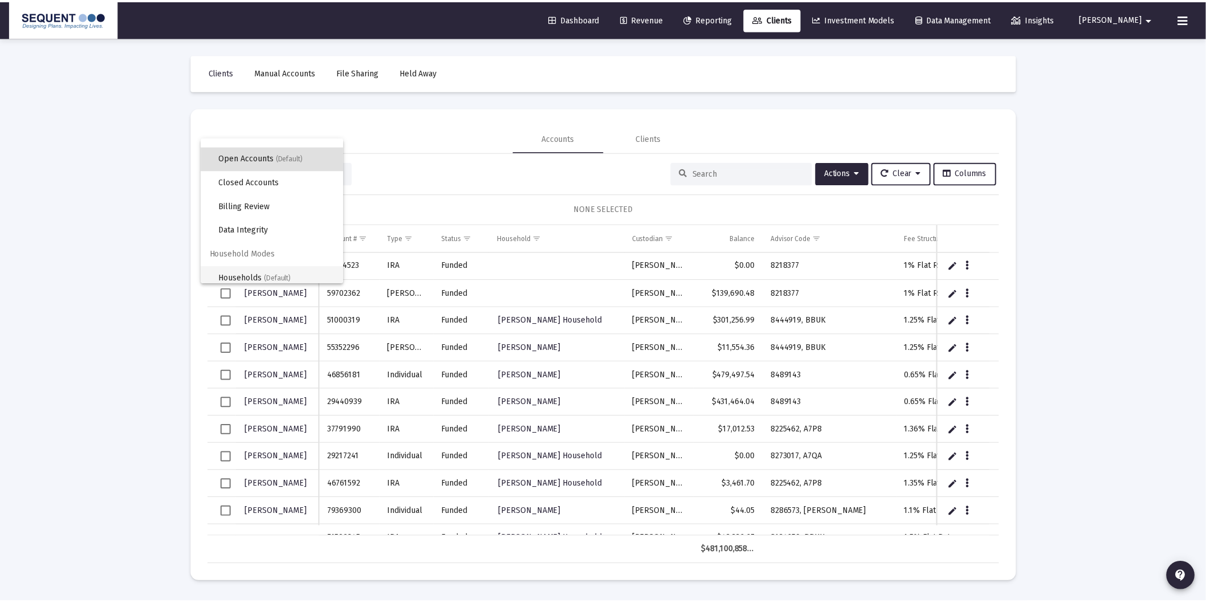
scroll to position [21, 0]
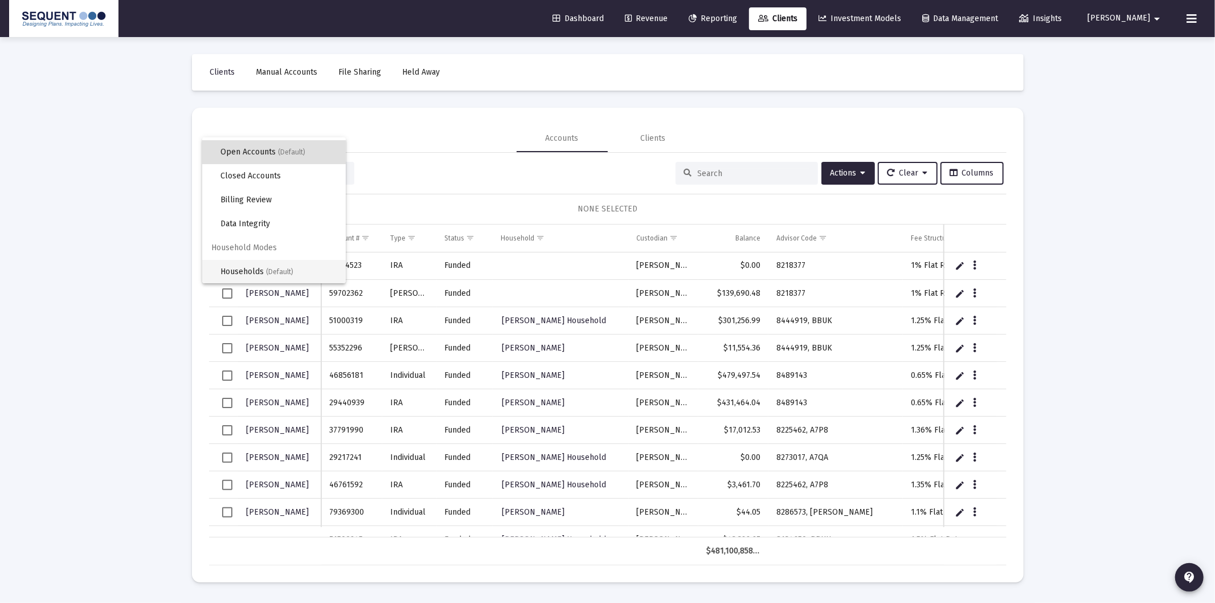
click at [247, 266] on span "Households (Default)" at bounding box center [279, 272] width 116 height 24
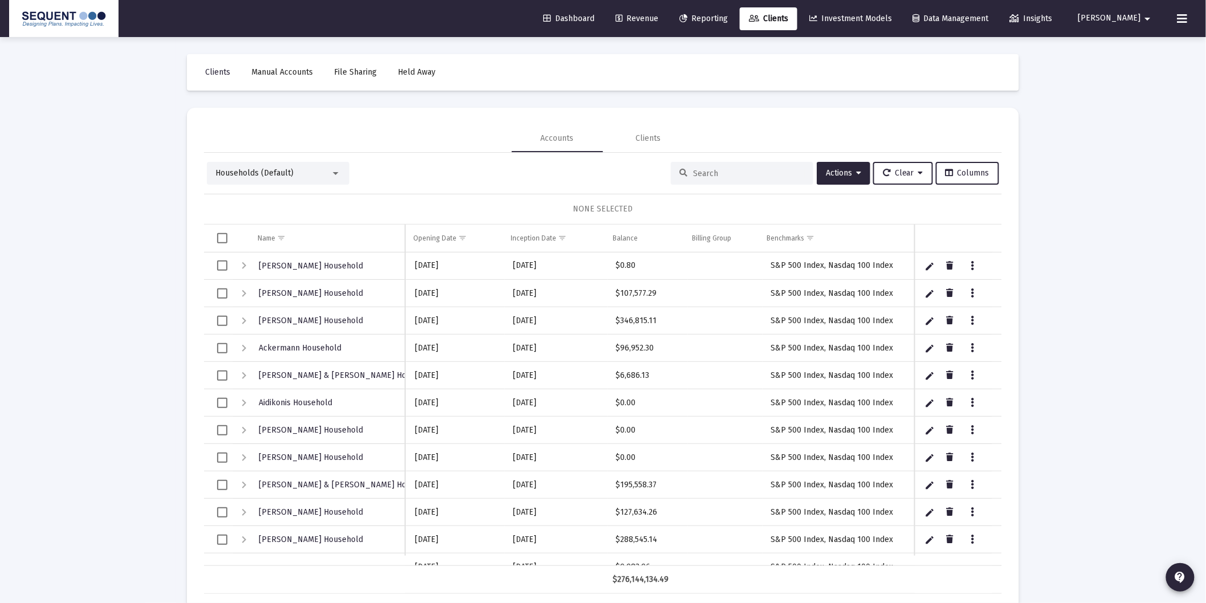
click at [738, 172] on input at bounding box center [749, 174] width 112 height 10
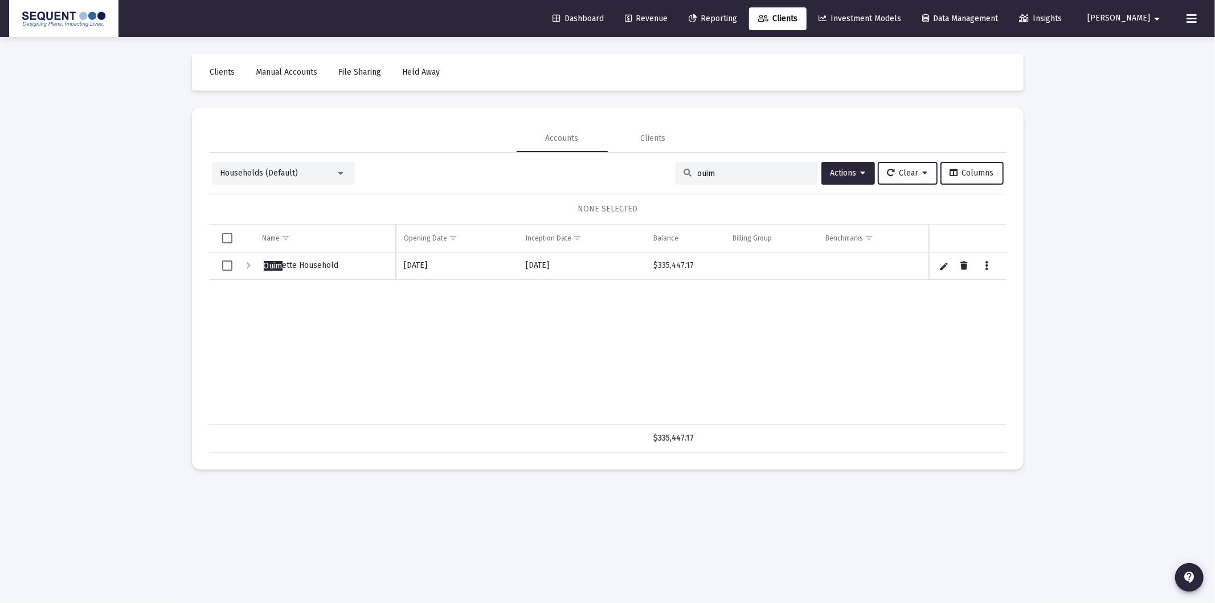
type input "ouim"
click at [230, 266] on span "Select row" at bounding box center [227, 265] width 10 height 10
click at [987, 272] on td "Data grid" at bounding box center [967, 265] width 77 height 27
click at [985, 268] on icon "Data grid" at bounding box center [986, 266] width 3 height 14
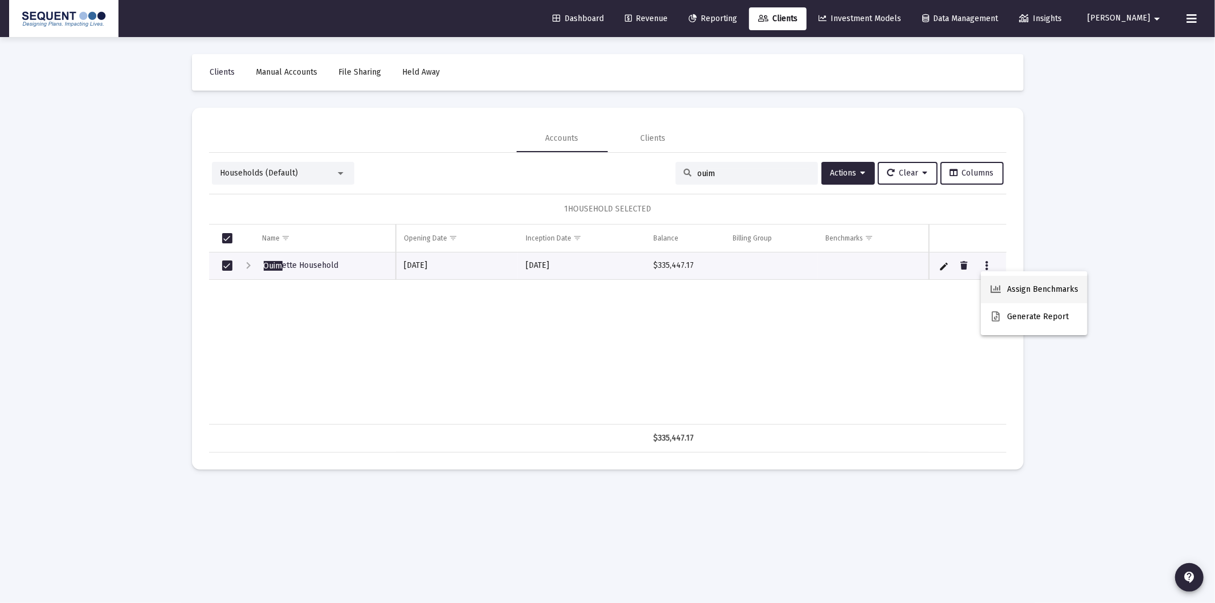
click at [1029, 288] on button "Assign Benchmarks" at bounding box center [1034, 289] width 107 height 27
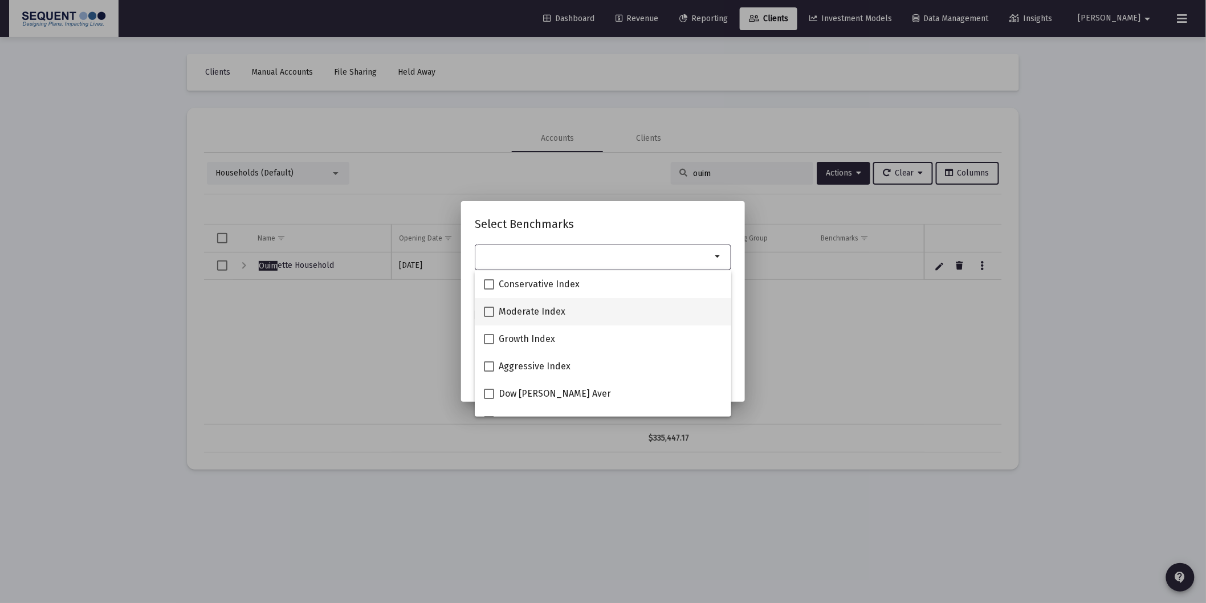
click at [537, 311] on span "Moderate Index" at bounding box center [532, 312] width 67 height 14
click at [489, 317] on input "Moderate Index" at bounding box center [488, 317] width 1 height 1
checkbox input "true"
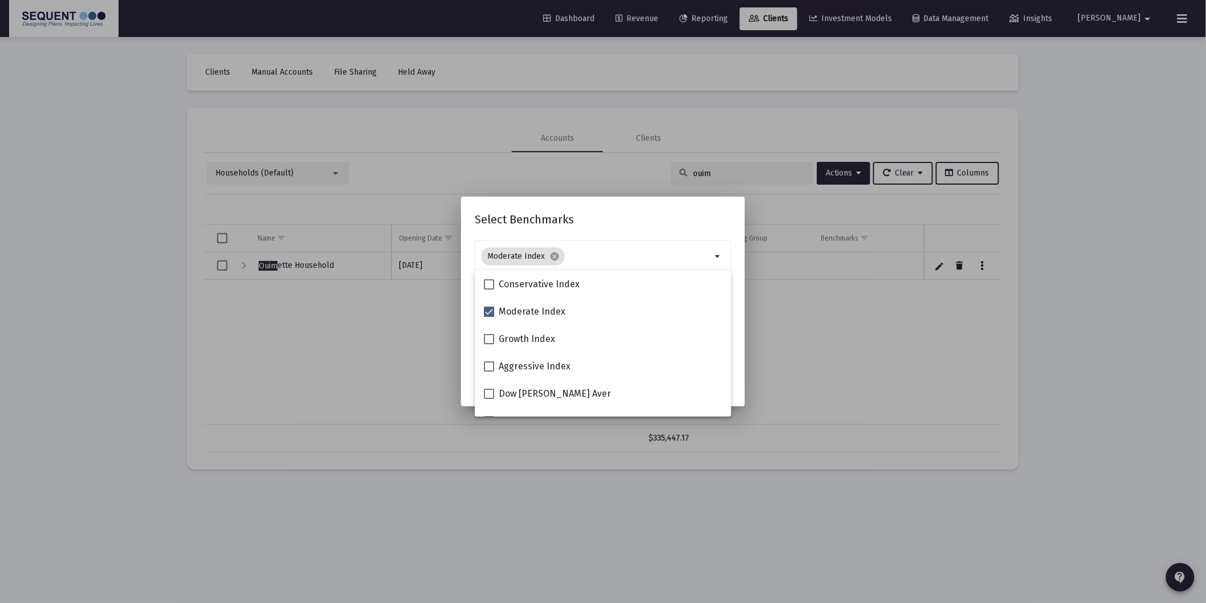
click at [737, 301] on mat-dialog-content "Moderate Index cancel arrow_drop_down Assigns benchmark to 1 selected account /…" at bounding box center [603, 300] width 284 height 125
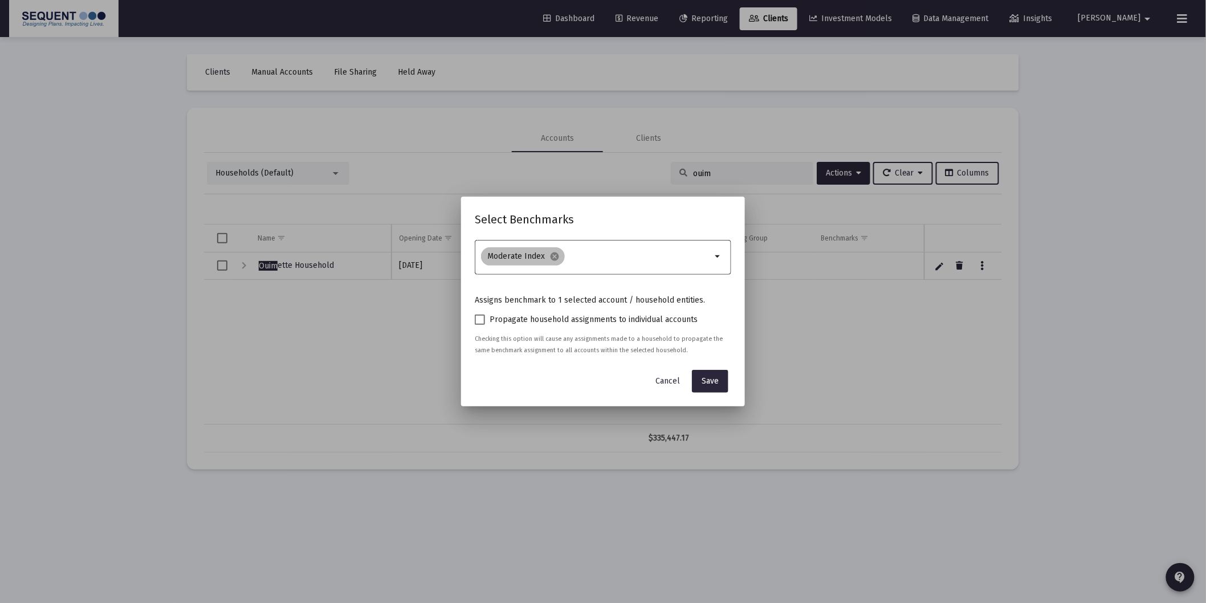
click at [618, 264] on div "Moderate Index cancel" at bounding box center [596, 256] width 235 height 23
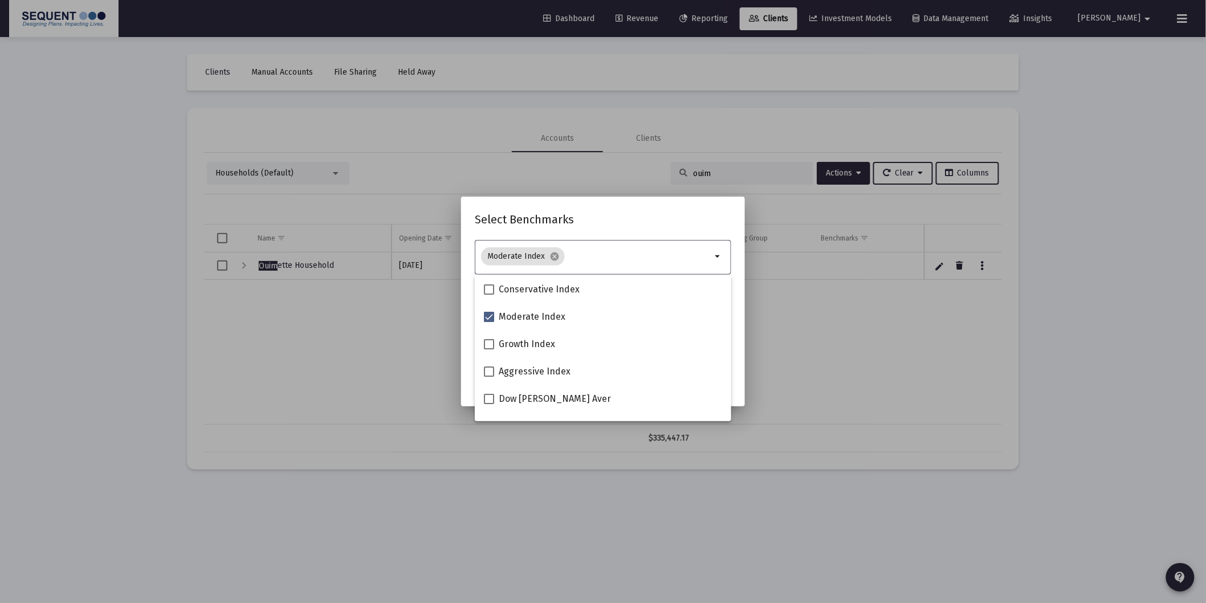
click at [630, 260] on input "Selection" at bounding box center [640, 256] width 142 height 9
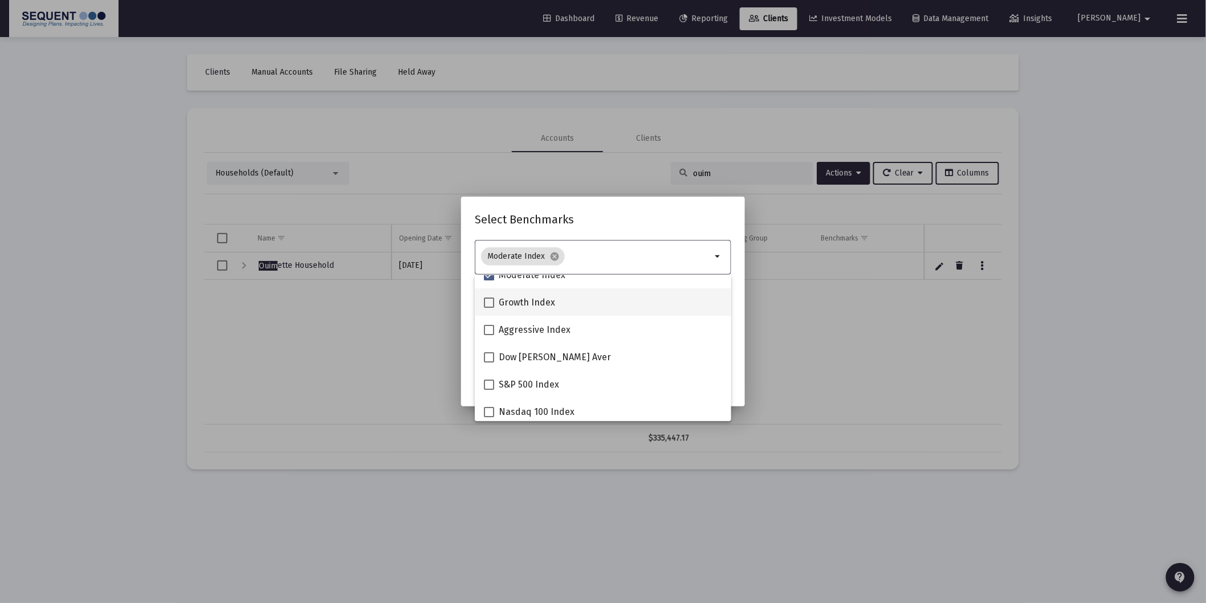
scroll to position [63, 0]
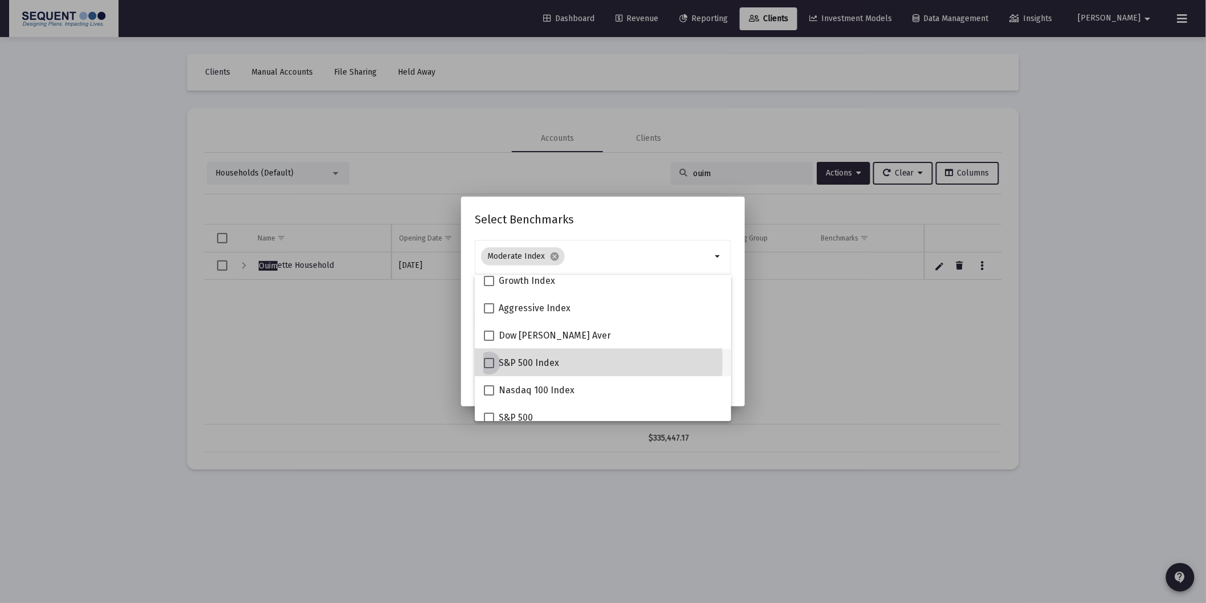
click at [544, 361] on span "S&P 500 Index" at bounding box center [529, 363] width 60 height 14
click at [489, 368] on input "S&P 500 Index" at bounding box center [488, 368] width 1 height 1
checkbox input "true"
click at [488, 340] on label "Dow Jones Aver" at bounding box center [547, 336] width 127 height 14
click at [488, 341] on input "Dow Jones Aver" at bounding box center [488, 341] width 1 height 1
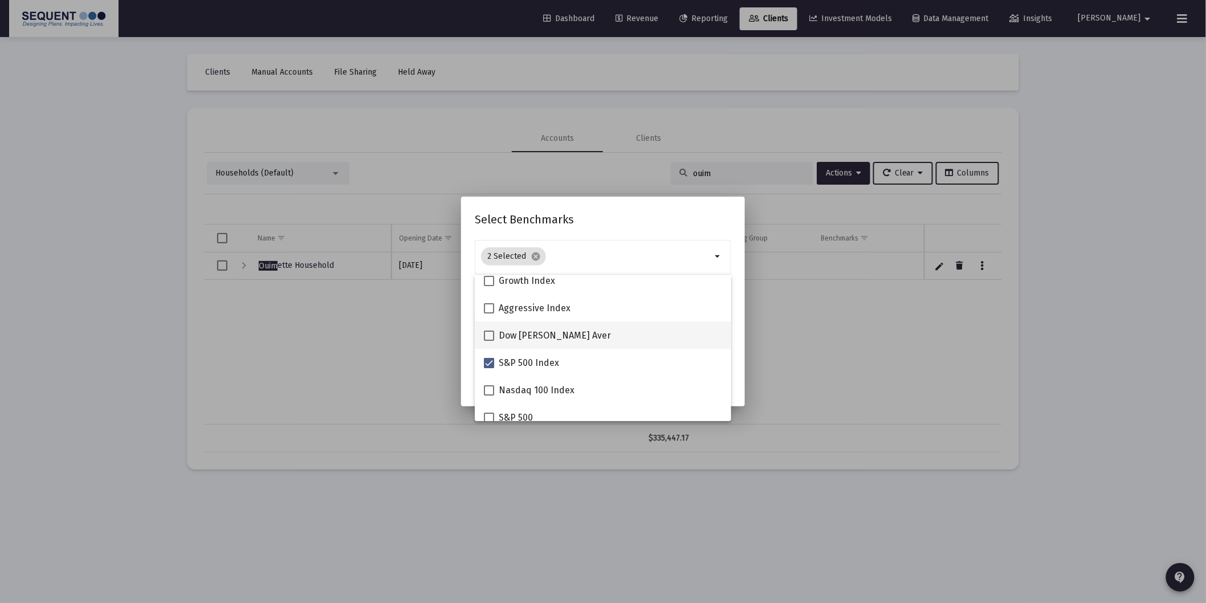
checkbox input "true"
click at [737, 303] on mat-dialog-content "3 Selected cancel arrow_drop_down Assigns benchmark to 1 selected account / hou…" at bounding box center [603, 300] width 284 height 125
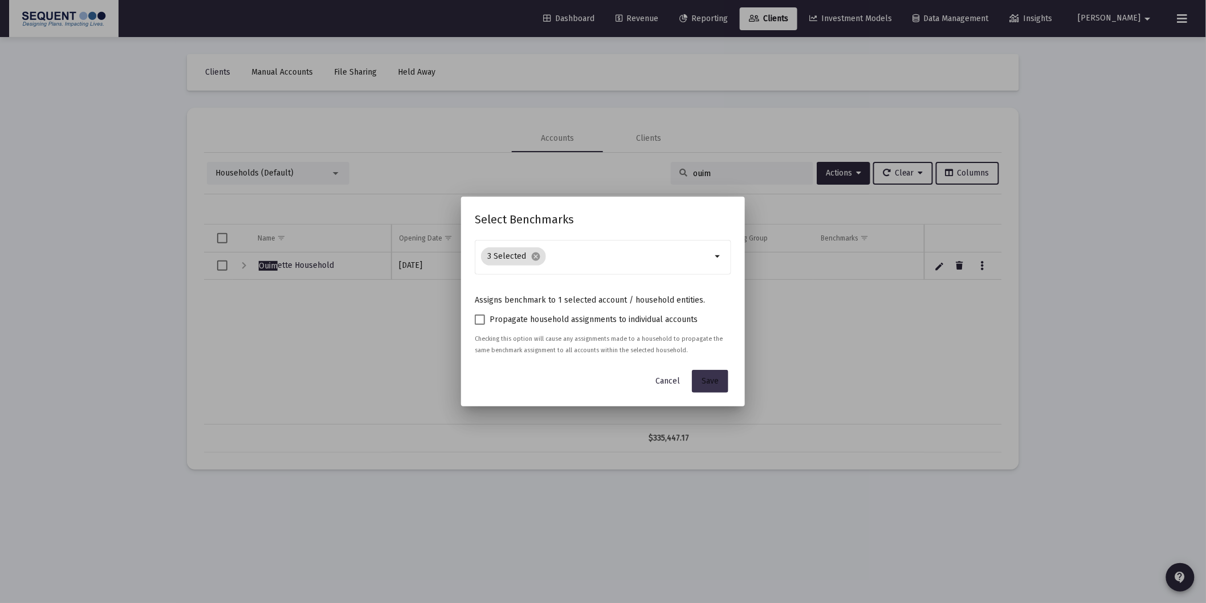
click at [707, 383] on span "Save" at bounding box center [709, 381] width 17 height 10
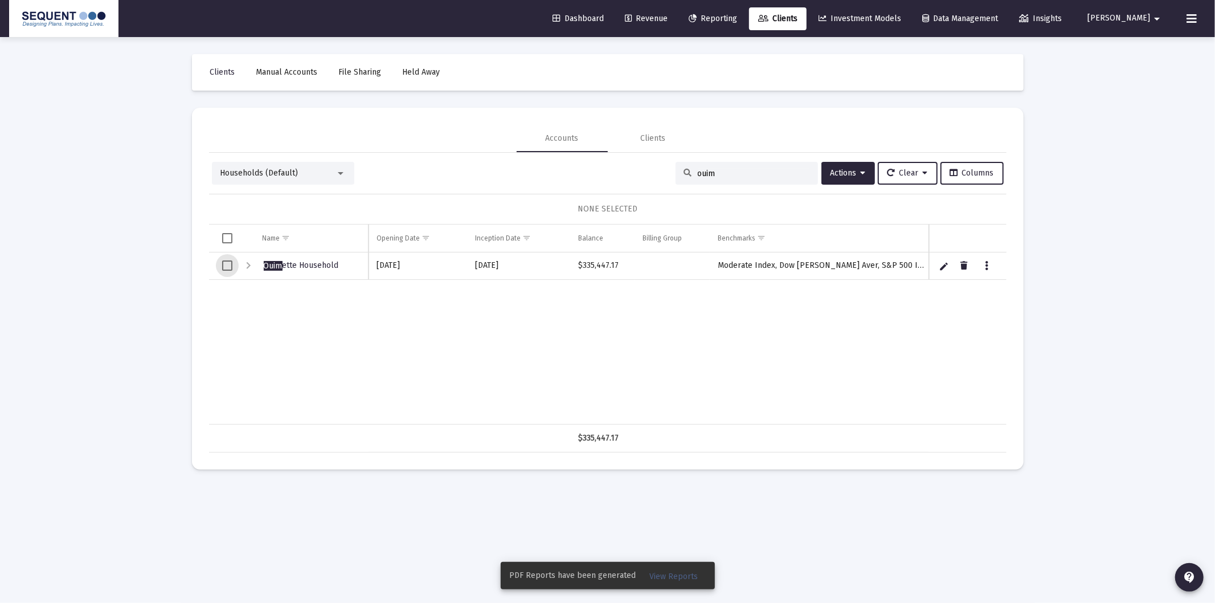
click at [226, 269] on span "Select row" at bounding box center [227, 265] width 10 height 10
click at [987, 265] on icon "Data grid" at bounding box center [986, 266] width 3 height 14
click at [1018, 318] on button "Generate Report" at bounding box center [1034, 316] width 107 height 27
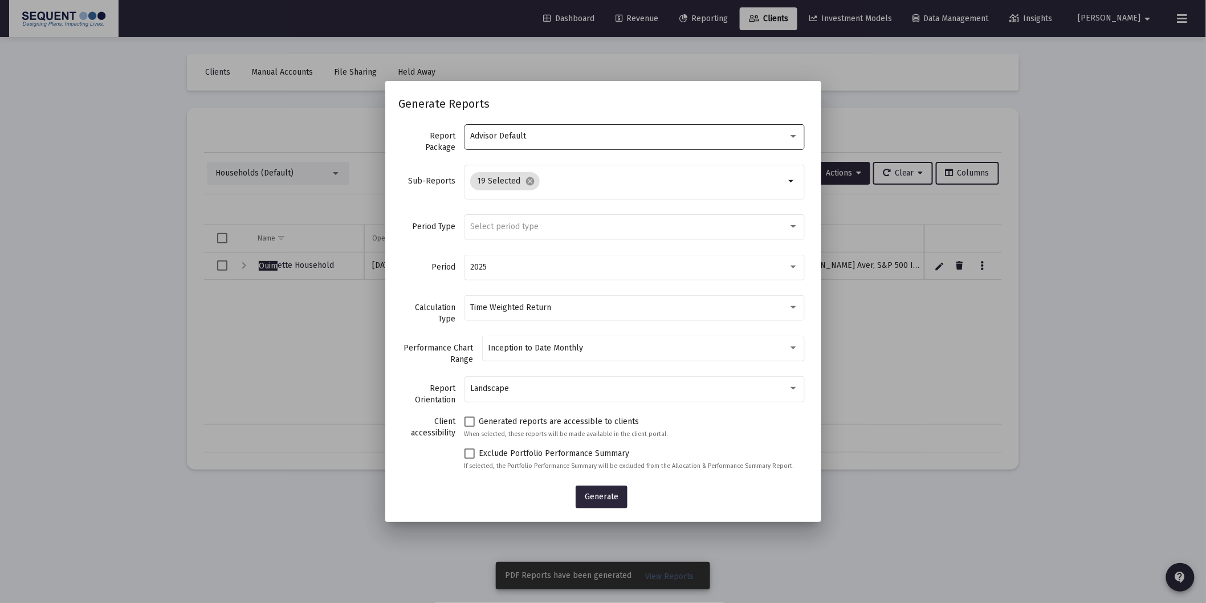
click at [553, 144] on div "Advisor Default" at bounding box center [634, 136] width 328 height 28
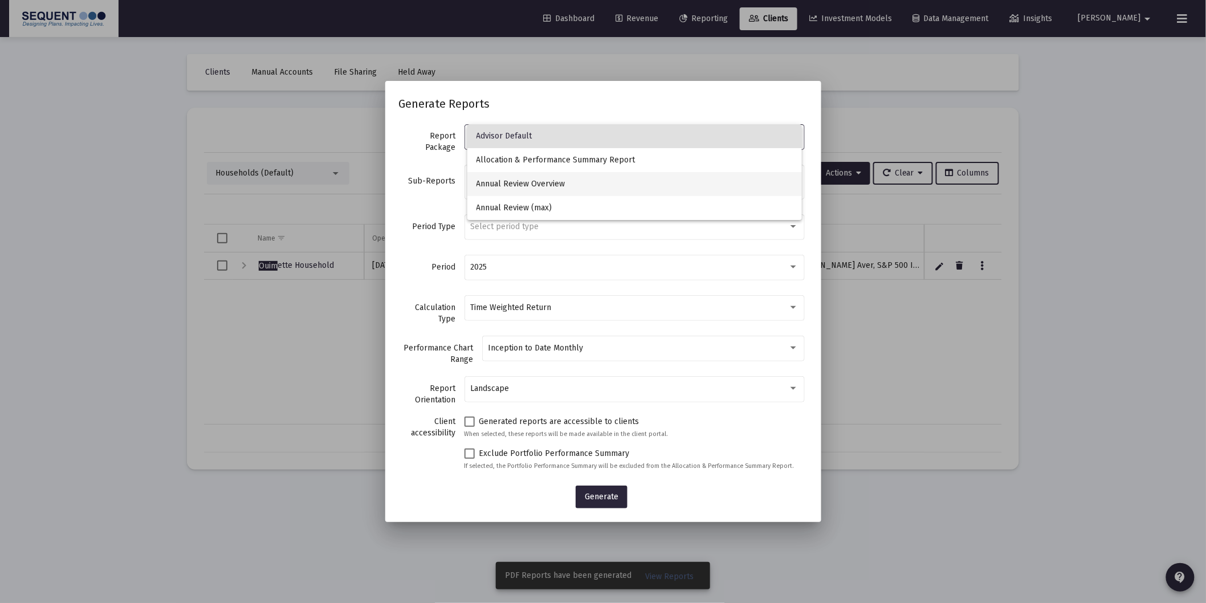
click at [511, 186] on span "Annual Review Overview" at bounding box center [634, 184] width 316 height 24
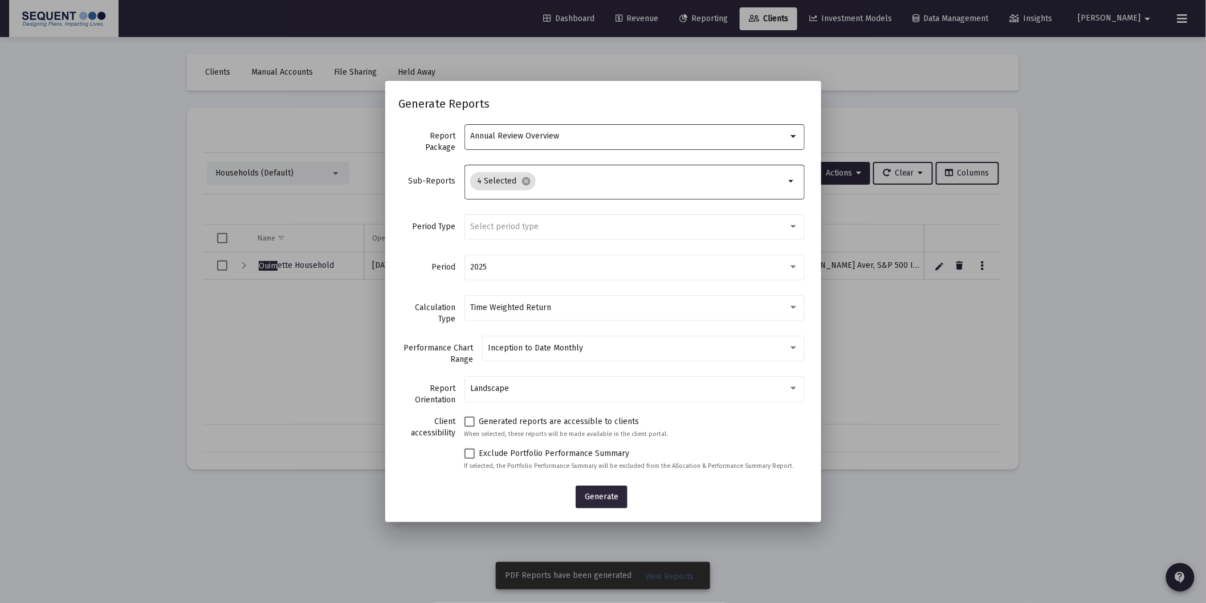
click at [569, 177] on input "Selection" at bounding box center [662, 181] width 244 height 9
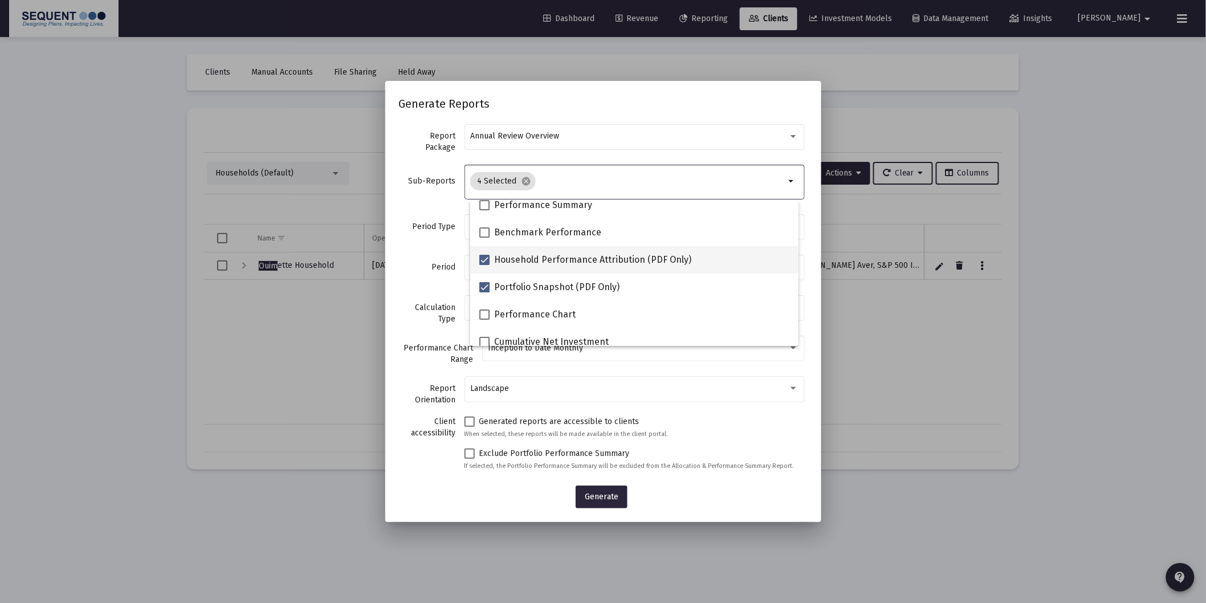
click at [556, 256] on span "Household Performance Attribution (PDF Only)" at bounding box center [592, 260] width 197 height 14
click at [484, 265] on input "Household Performance Attribution (PDF Only)" at bounding box center [484, 265] width 1 height 1
checkbox input "false"
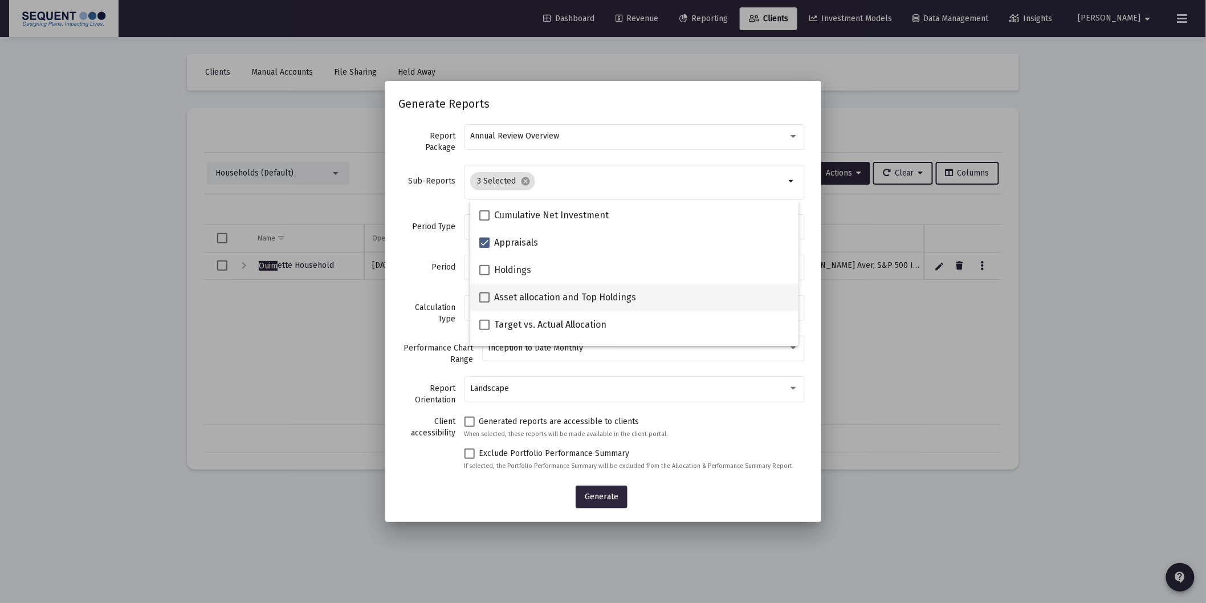
scroll to position [253, 0]
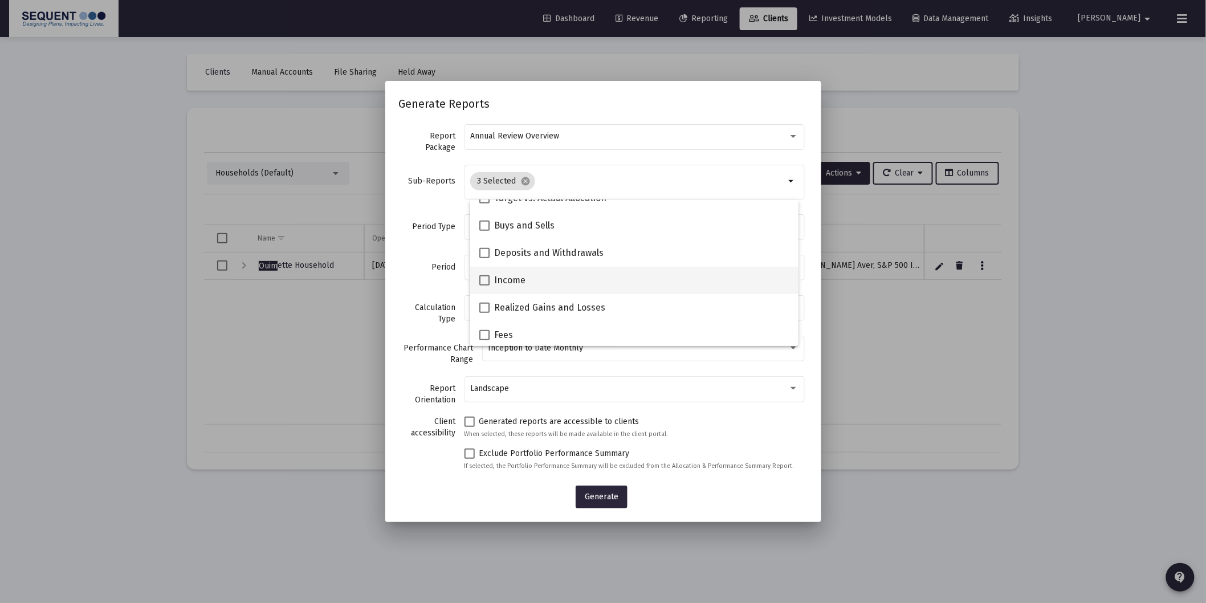
click at [509, 283] on span "Income" at bounding box center [509, 280] width 31 height 14
click at [484, 285] on input "Income" at bounding box center [484, 285] width 1 height 1
checkbox input "true"
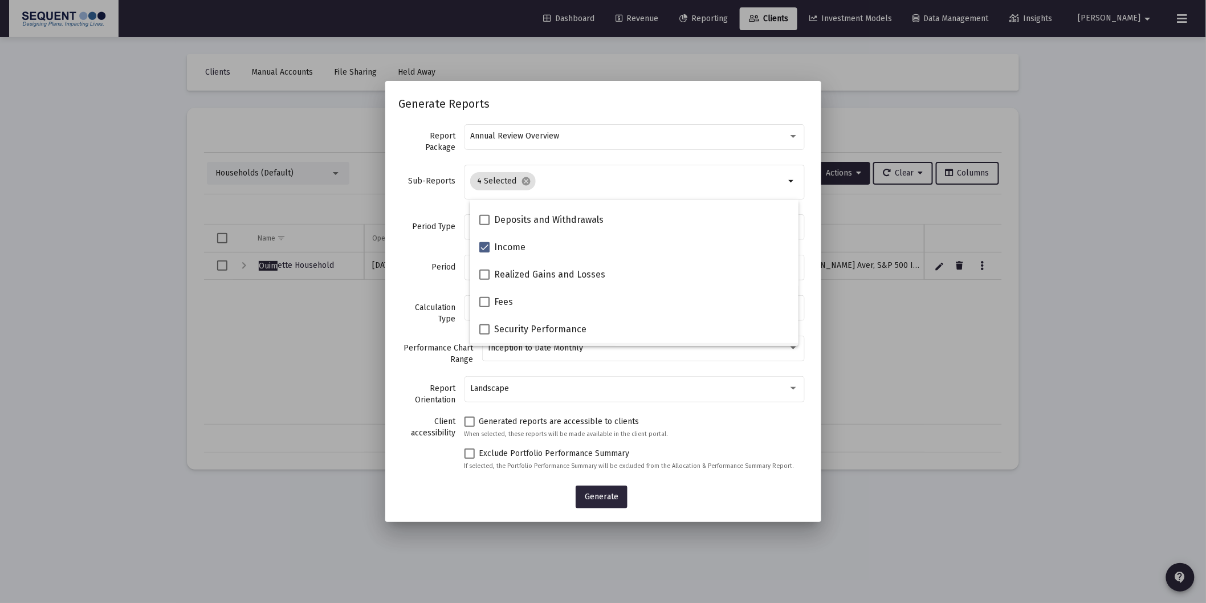
scroll to position [329, 0]
click at [501, 320] on span "Fees" at bounding box center [503, 323] width 19 height 14
click at [484, 328] on input "Fees" at bounding box center [484, 328] width 1 height 1
checkbox input "true"
click at [682, 435] on p "When selected, these reports will be made available in the client portal." at bounding box center [634, 433] width 340 height 11
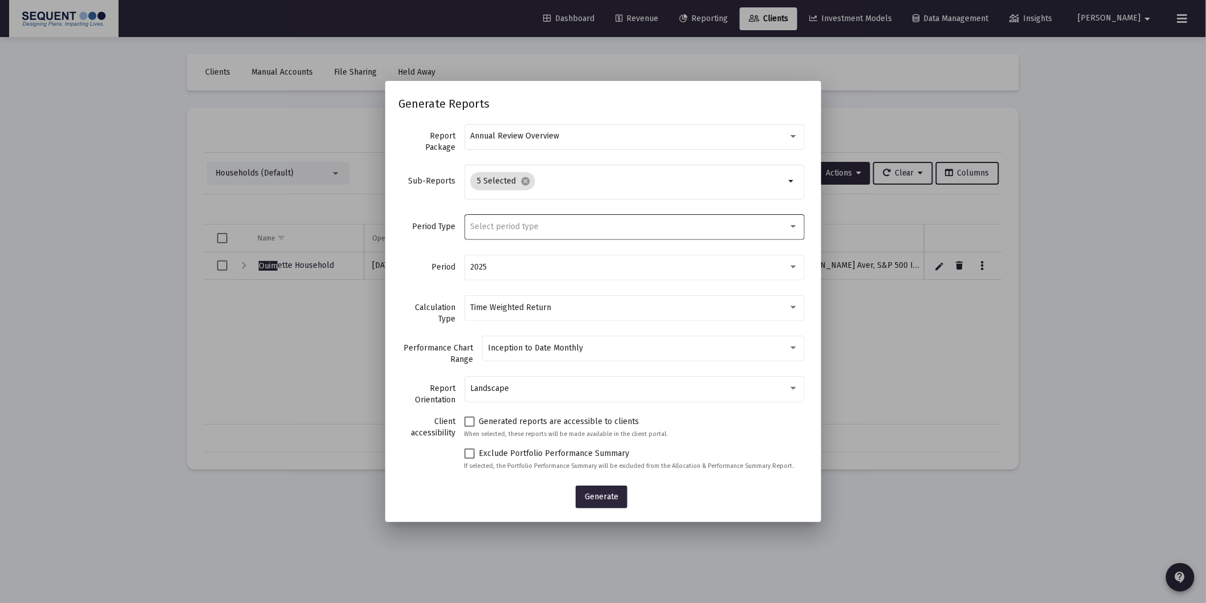
click at [504, 234] on div "Select period type" at bounding box center [634, 227] width 328 height 28
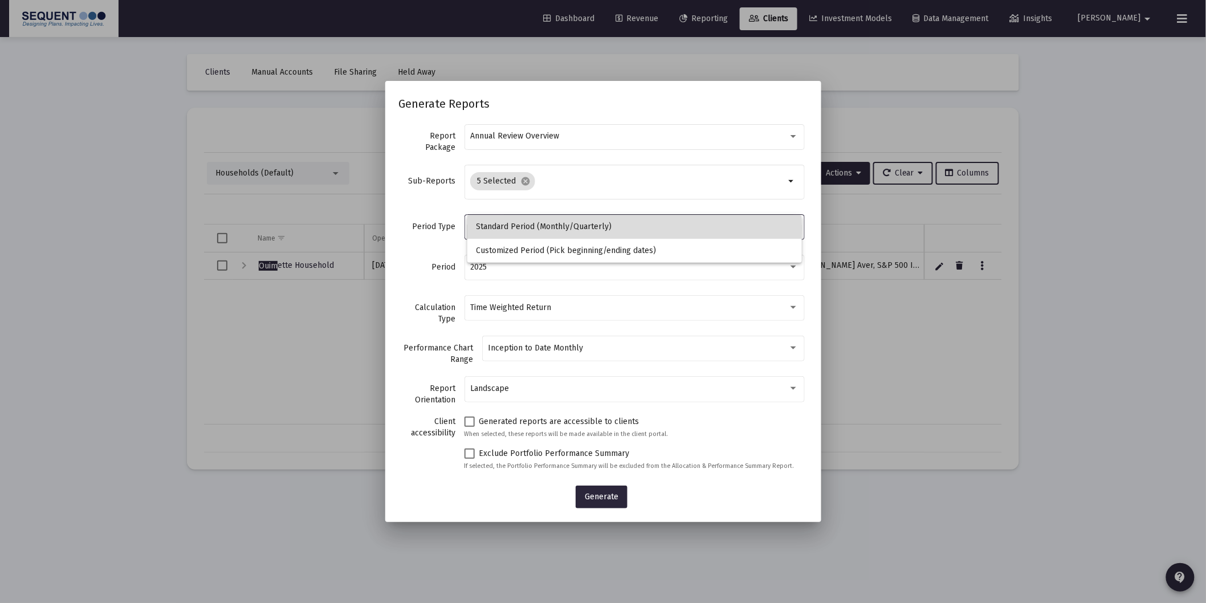
click at [508, 228] on span "Standard Period (Monthly/Quarterly)" at bounding box center [634, 227] width 316 height 24
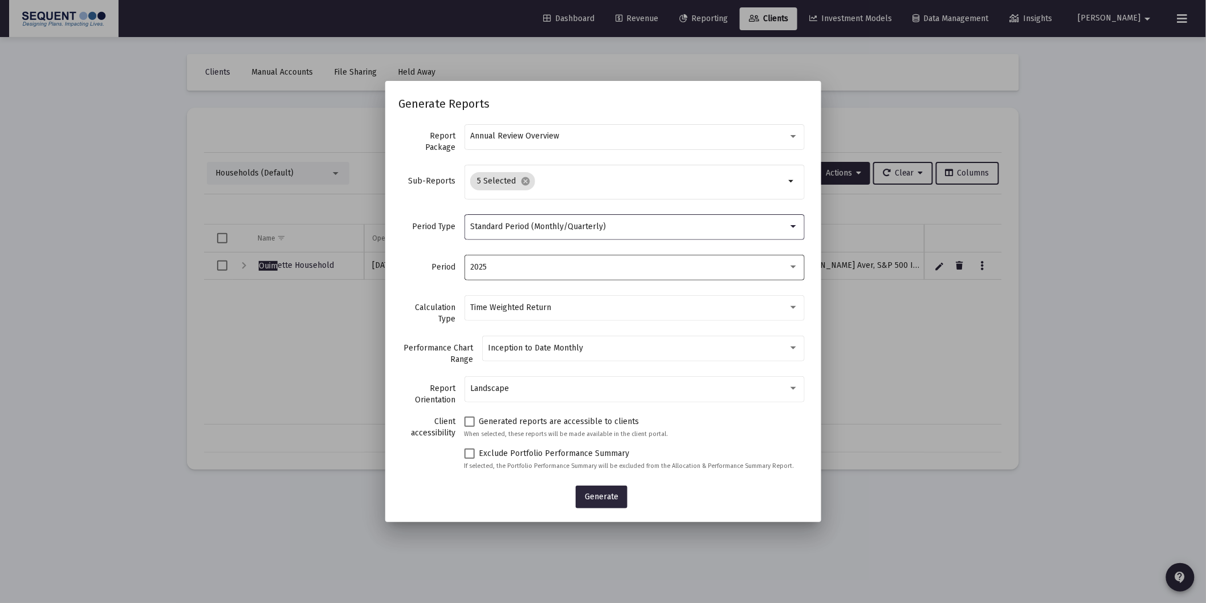
click at [493, 268] on div "2025" at bounding box center [629, 267] width 318 height 9
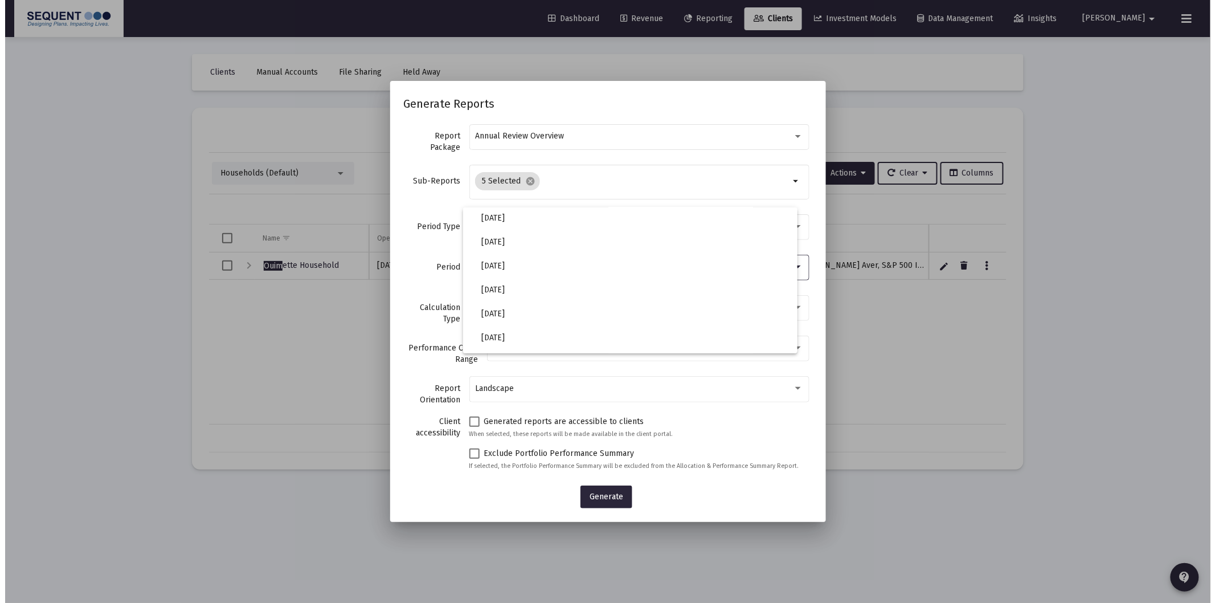
scroll to position [0, 0]
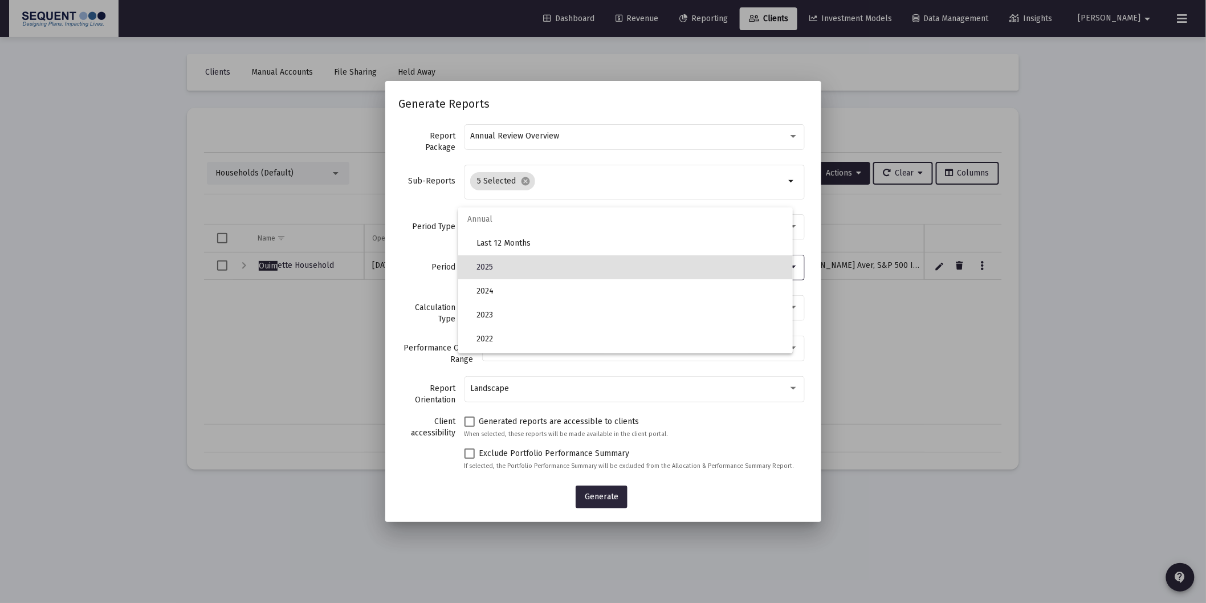
click at [557, 180] on div at bounding box center [603, 301] width 1206 height 603
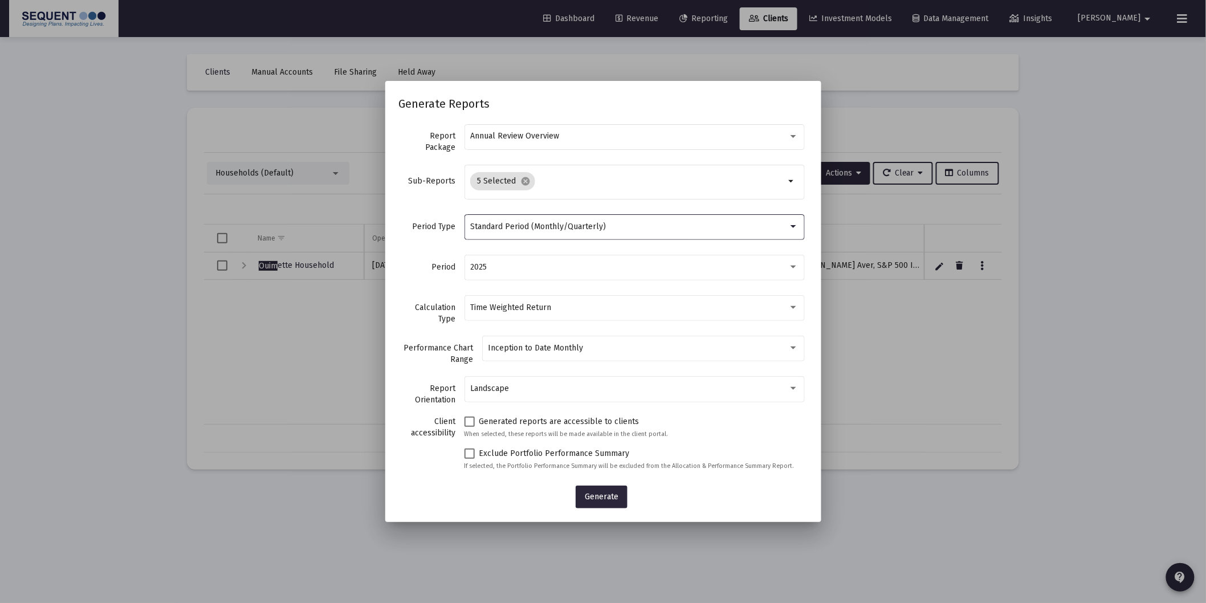
click at [559, 223] on span "Standard Period (Monthly/Quarterly)" at bounding box center [538, 227] width 136 height 10
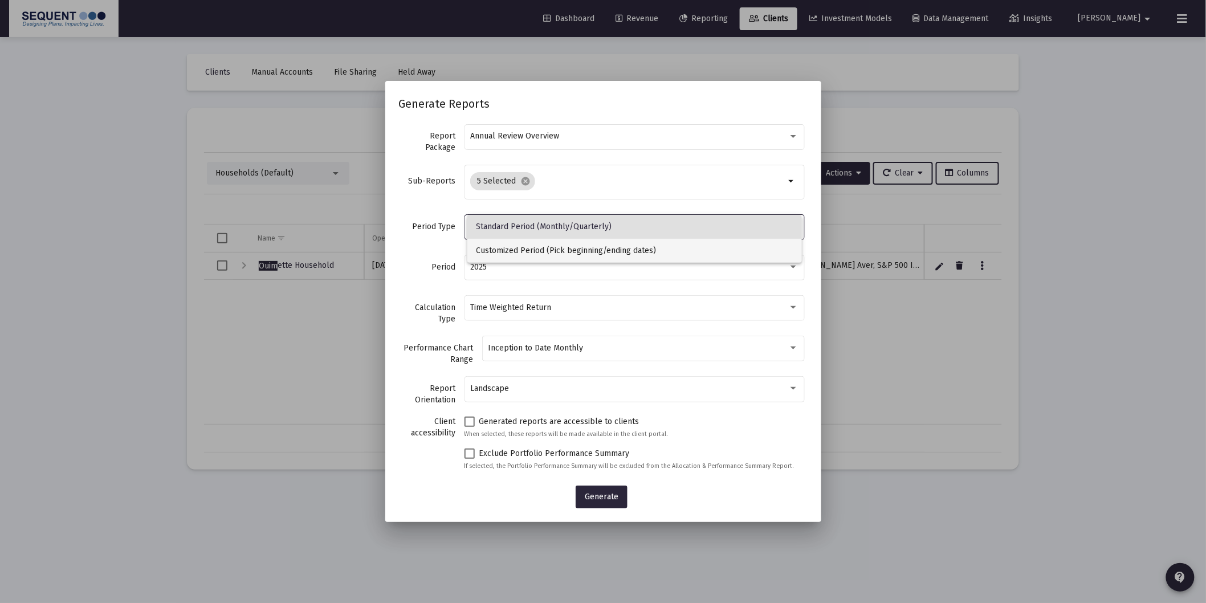
click at [532, 250] on span "Customized Period (Pick beginning/ending dates)" at bounding box center [634, 251] width 316 height 24
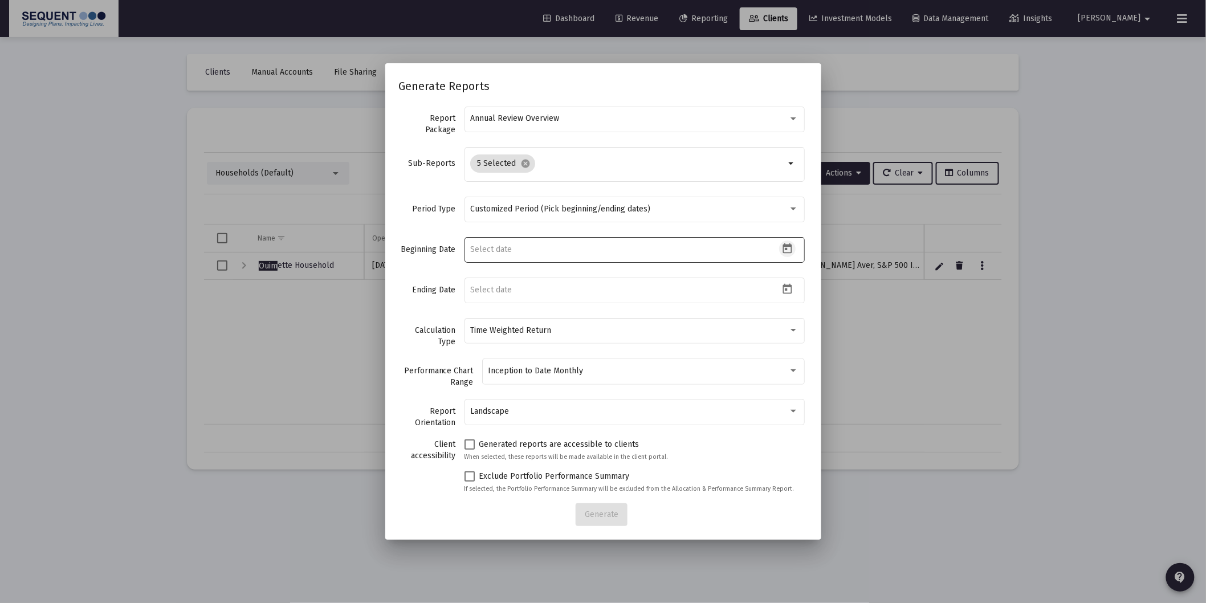
click at [781, 254] on icon "Open calendar" at bounding box center [787, 249] width 12 height 12
click at [509, 287] on icon "Choose month and year" at bounding box center [507, 287] width 6 height 3
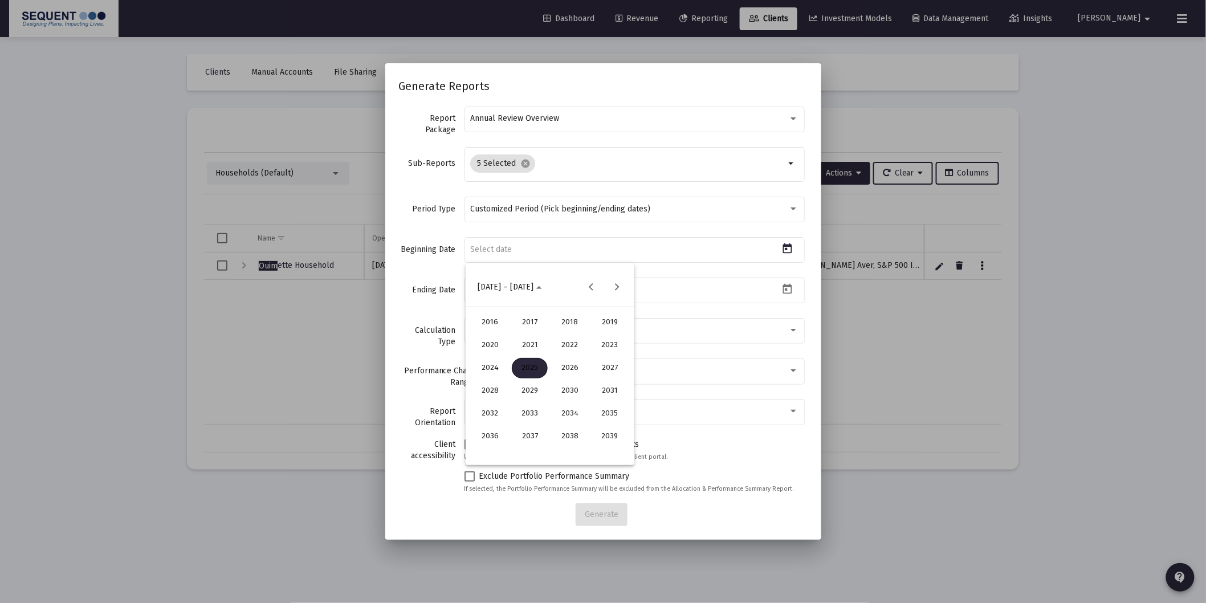
click at [533, 369] on div "2025" at bounding box center [530, 368] width 36 height 21
click at [536, 345] on div "FEB" at bounding box center [530, 345] width 36 height 21
click at [525, 431] on div "25" at bounding box center [527, 429] width 21 height 21
type input "2025-02-25"
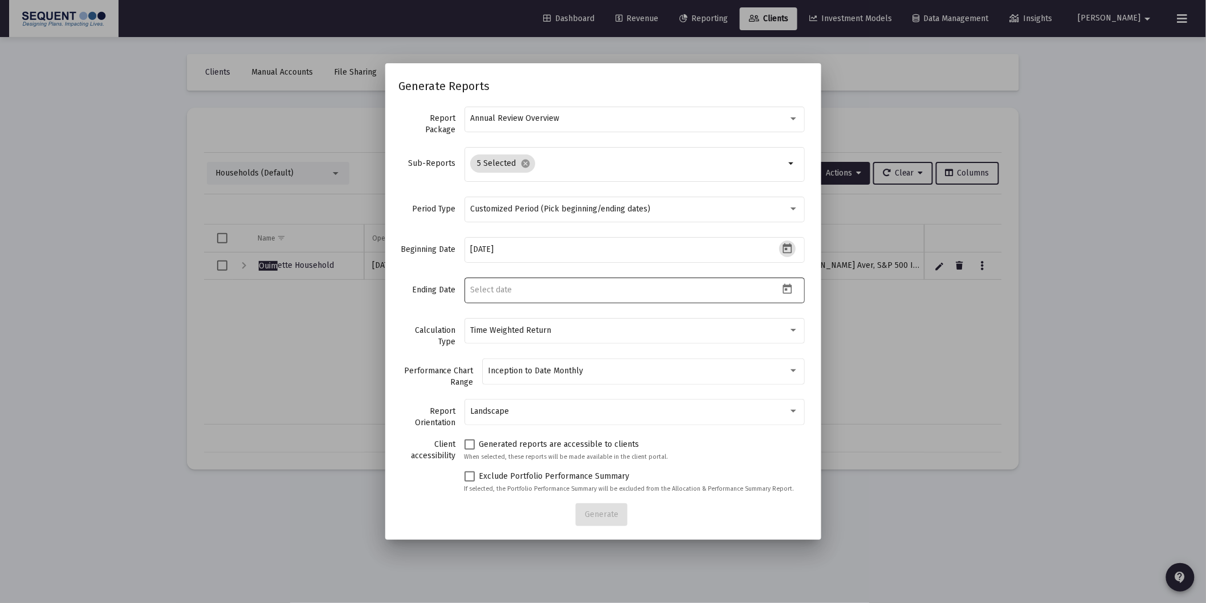
click at [781, 289] on icon "Open calendar" at bounding box center [787, 289] width 12 height 12
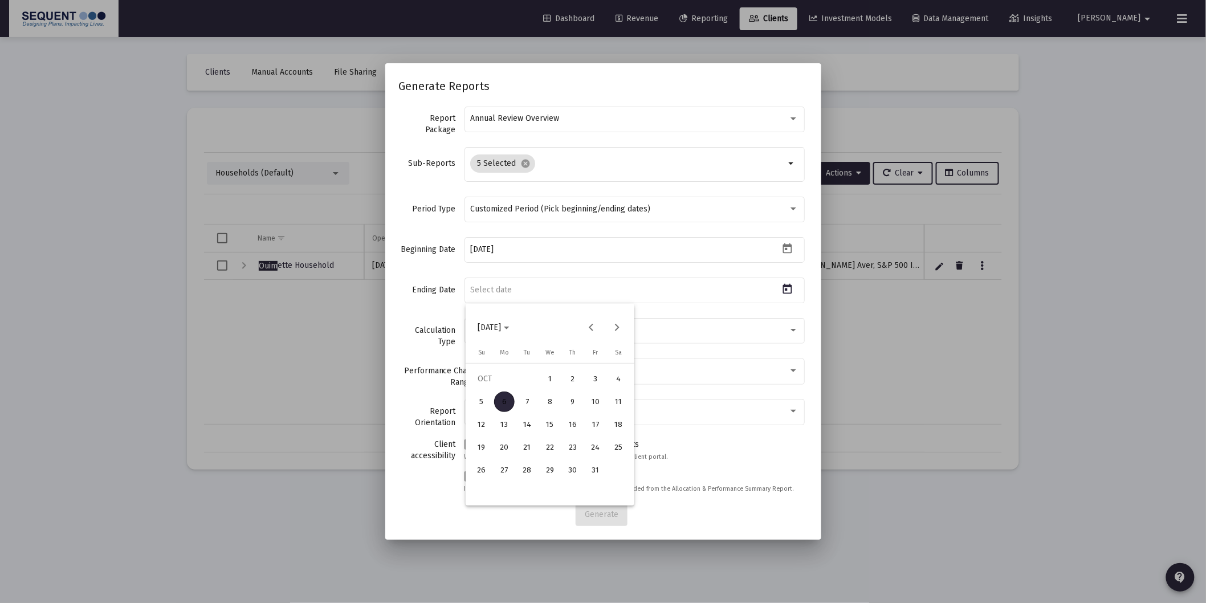
click at [499, 403] on div "6" at bounding box center [504, 401] width 21 height 21
type input "2025-10-06"
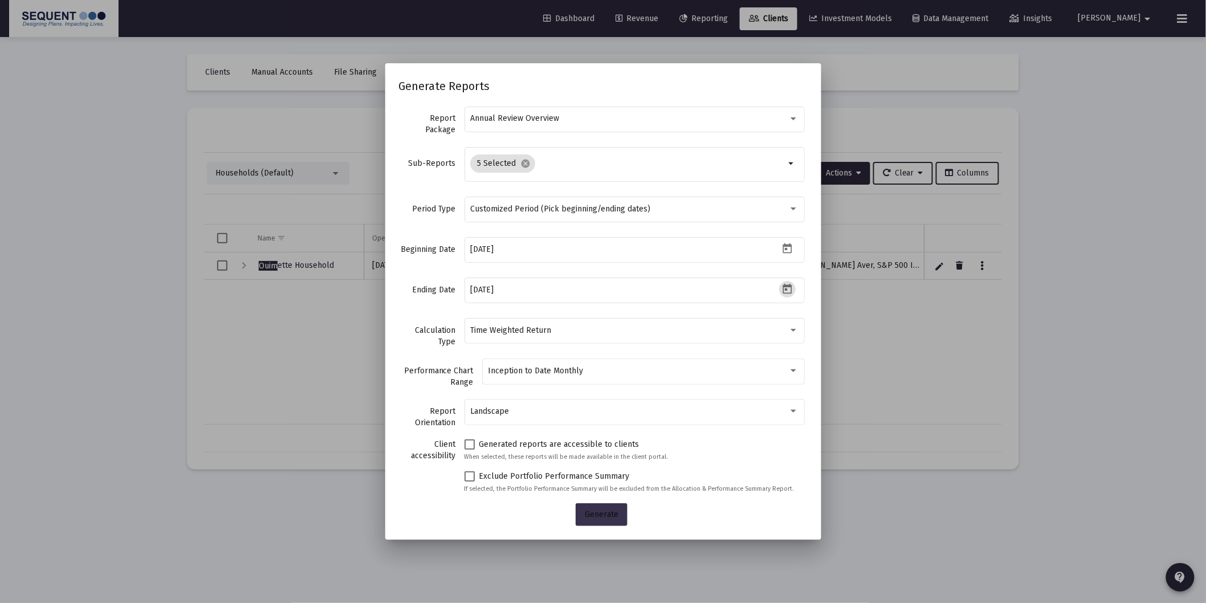
click at [608, 520] on button "Generate" at bounding box center [601, 514] width 52 height 23
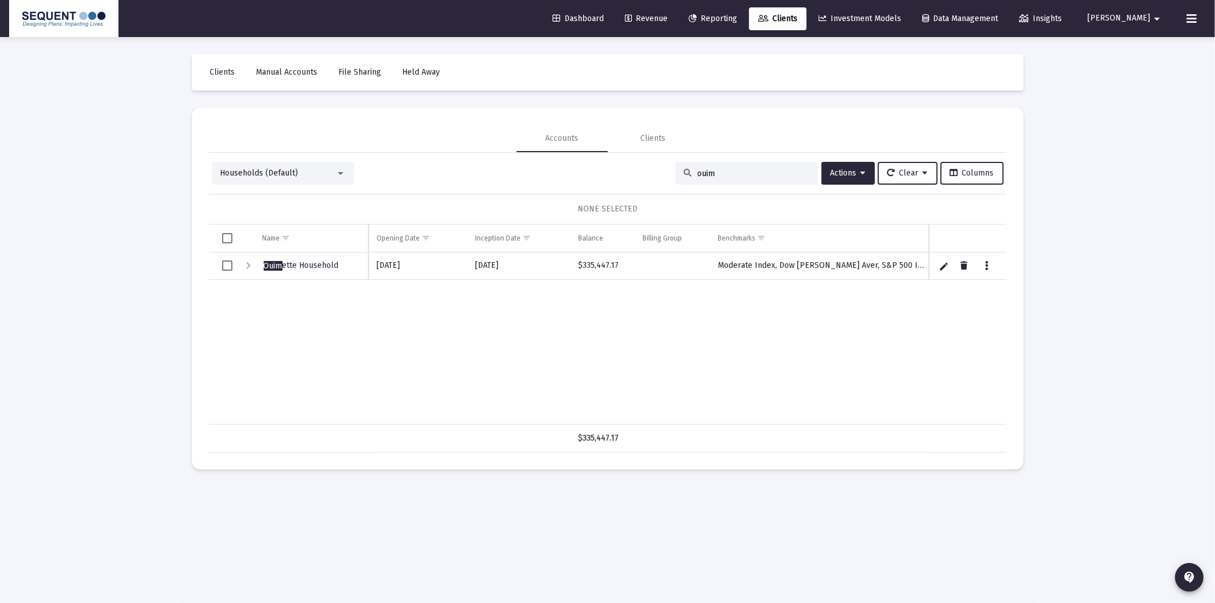
click at [737, 21] on span "Reporting" at bounding box center [713, 19] width 48 height 10
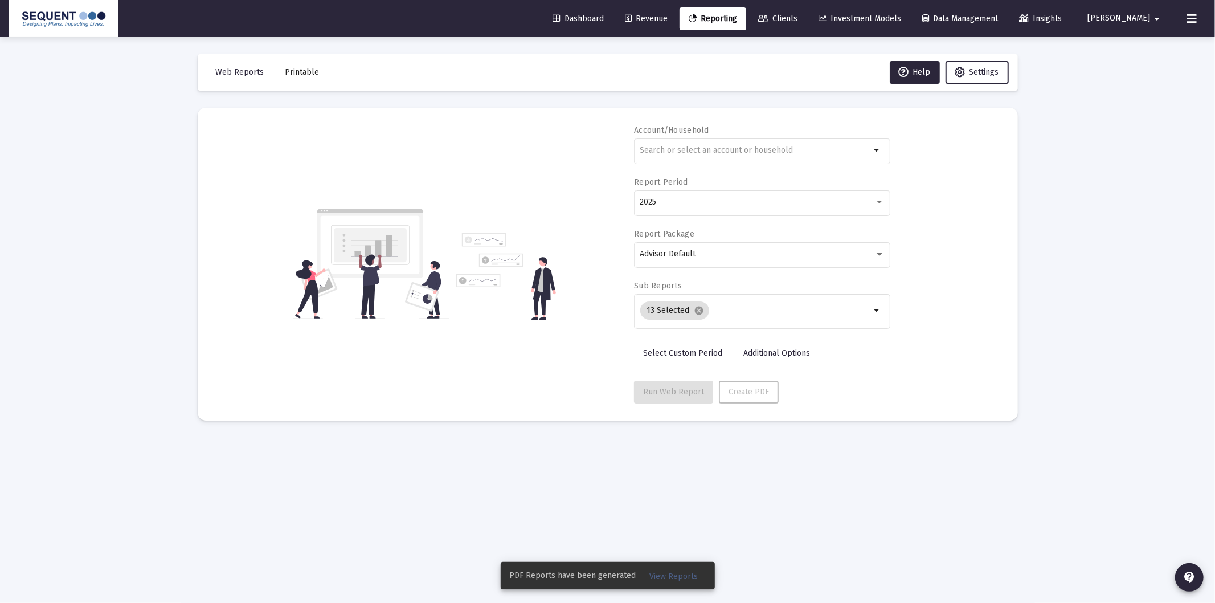
click at [674, 579] on span "View Reports" at bounding box center [674, 576] width 48 height 10
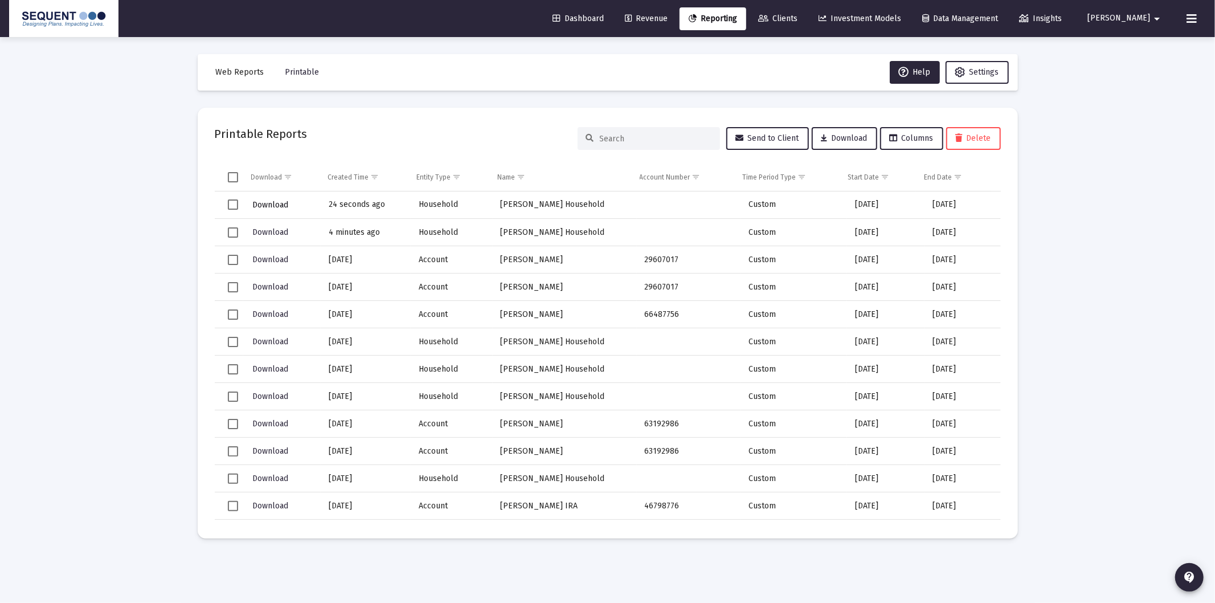
click at [282, 203] on span "Download" at bounding box center [270, 205] width 36 height 10
